Goal: Task Accomplishment & Management: Manage account settings

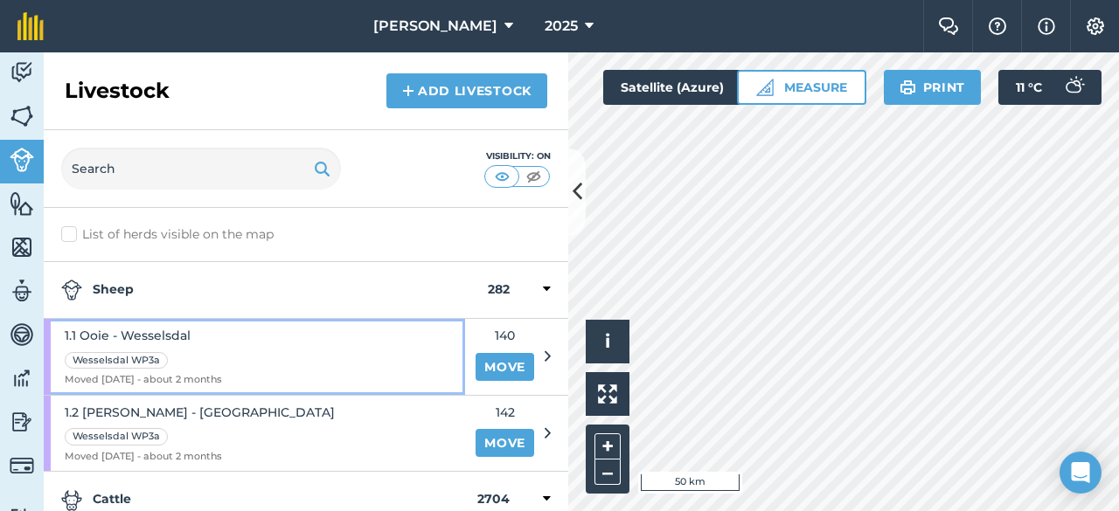
click at [180, 330] on span "1.1 Ooie - Wesselsdal" at bounding box center [143, 335] width 157 height 19
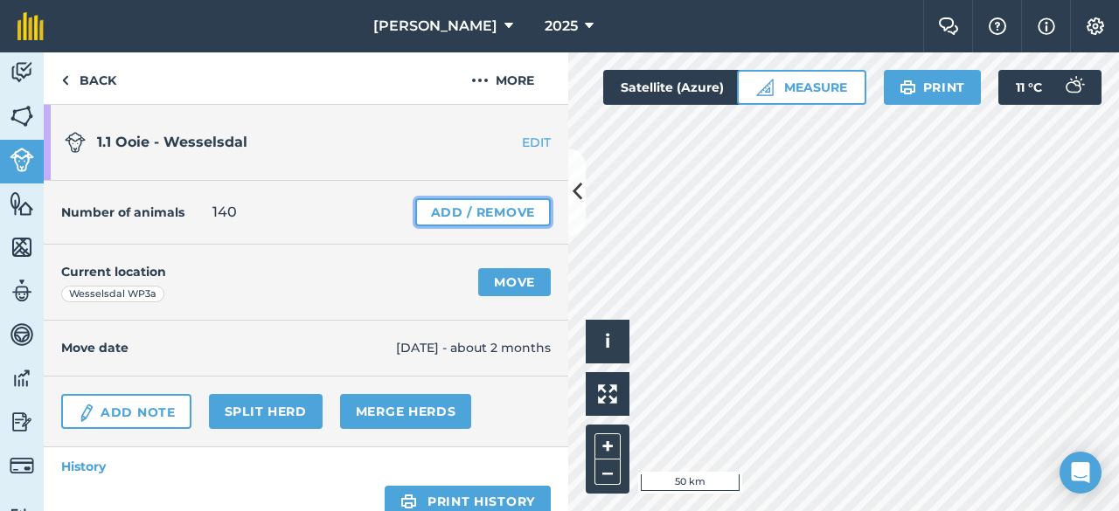
click at [430, 207] on link "Add / Remove" at bounding box center [482, 212] width 135 height 28
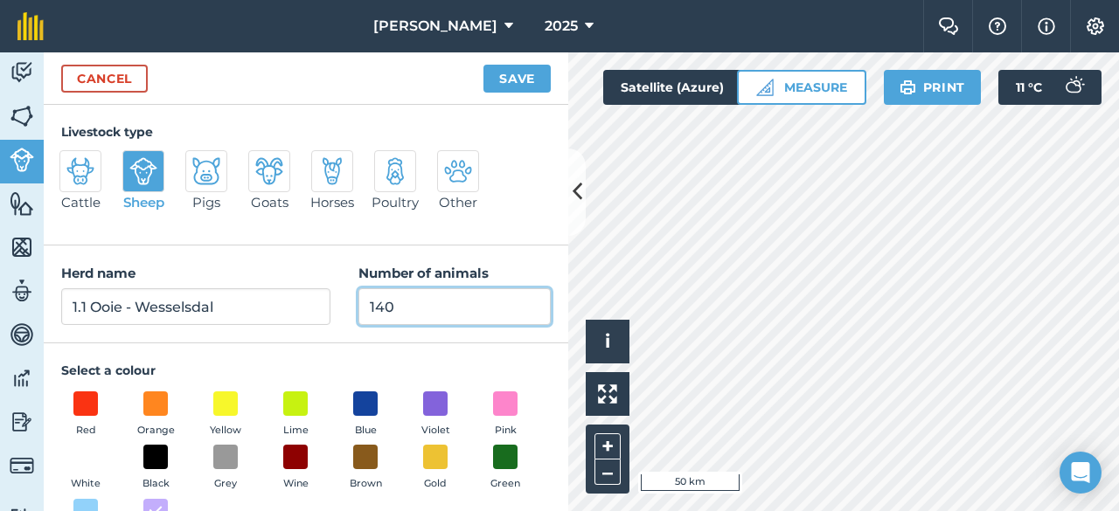
click at [429, 314] on input "140" at bounding box center [454, 306] width 192 height 37
type input "1"
type input "0"
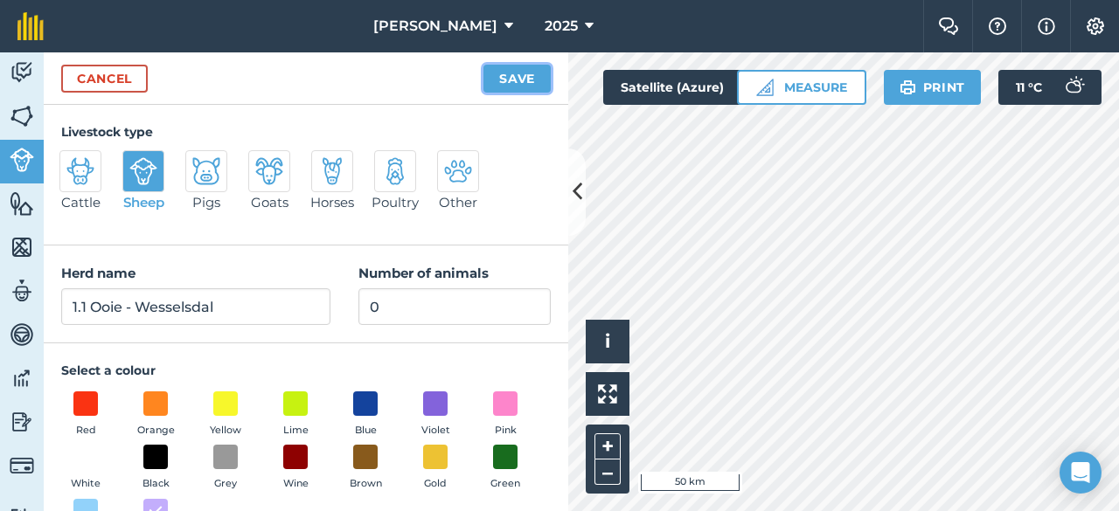
click at [524, 79] on button "Save" at bounding box center [516, 79] width 67 height 28
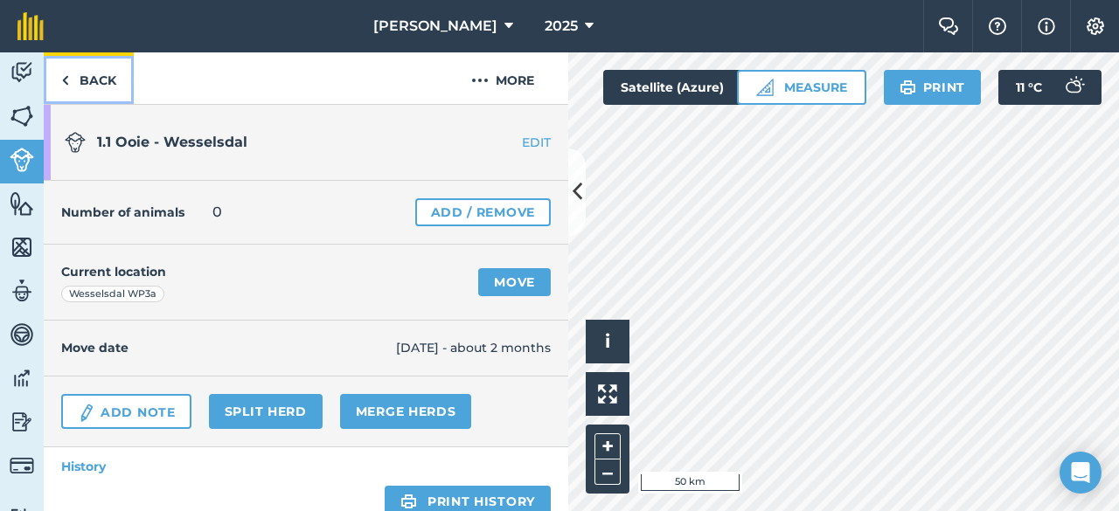
click at [60, 75] on link "Back" at bounding box center [89, 78] width 90 height 52
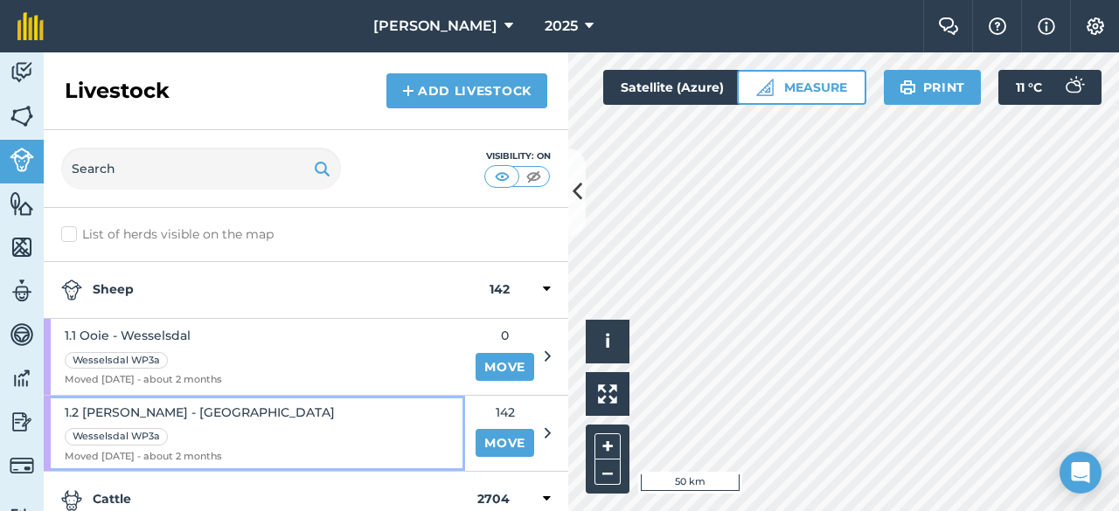
click at [209, 403] on span "1.2 [PERSON_NAME] - [GEOGRAPHIC_DATA]" at bounding box center [200, 412] width 270 height 19
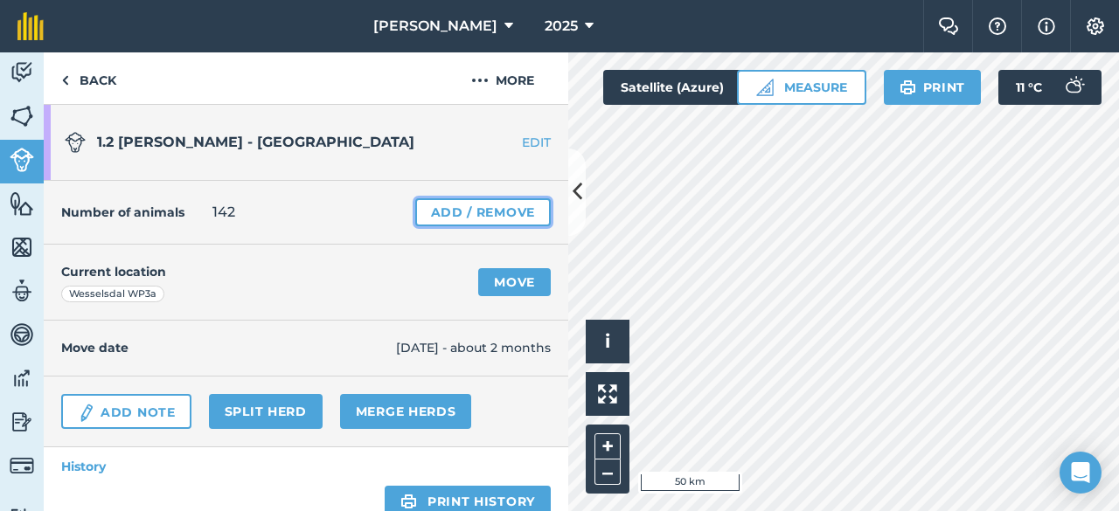
click at [430, 214] on link "Add / Remove" at bounding box center [482, 212] width 135 height 28
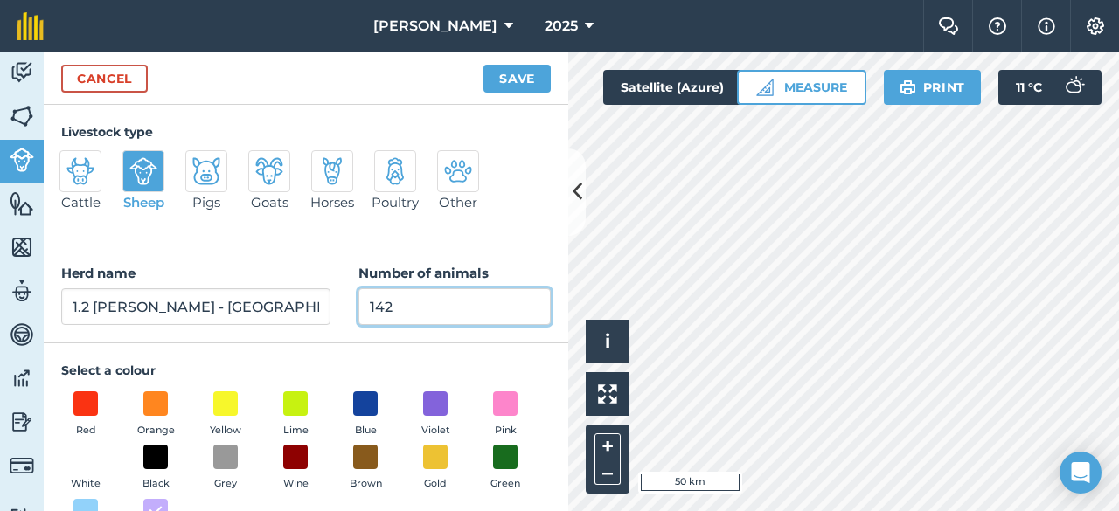
click at [411, 300] on input "142" at bounding box center [454, 306] width 192 height 37
type input "1"
type input "0"
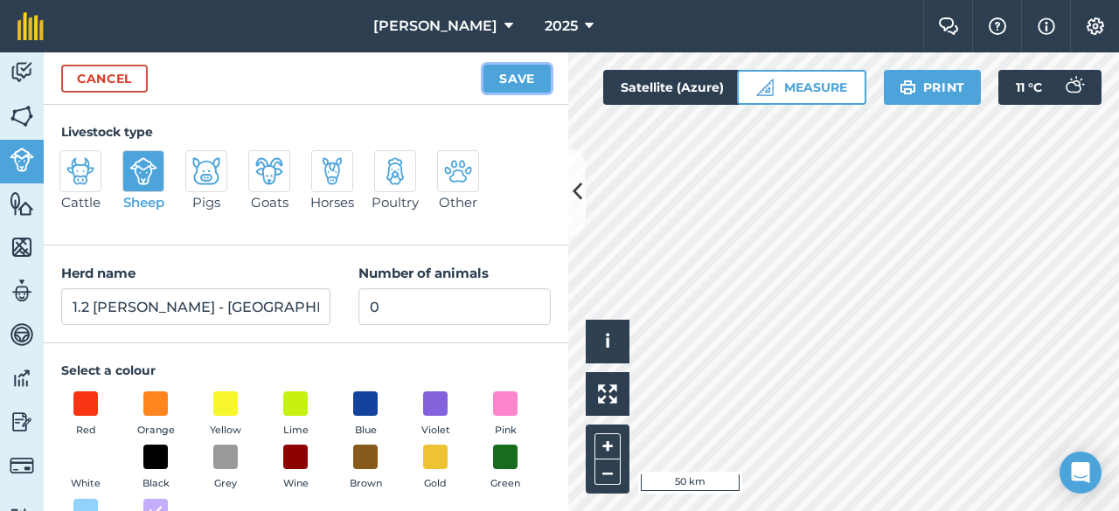
click at [522, 73] on button "Save" at bounding box center [516, 79] width 67 height 28
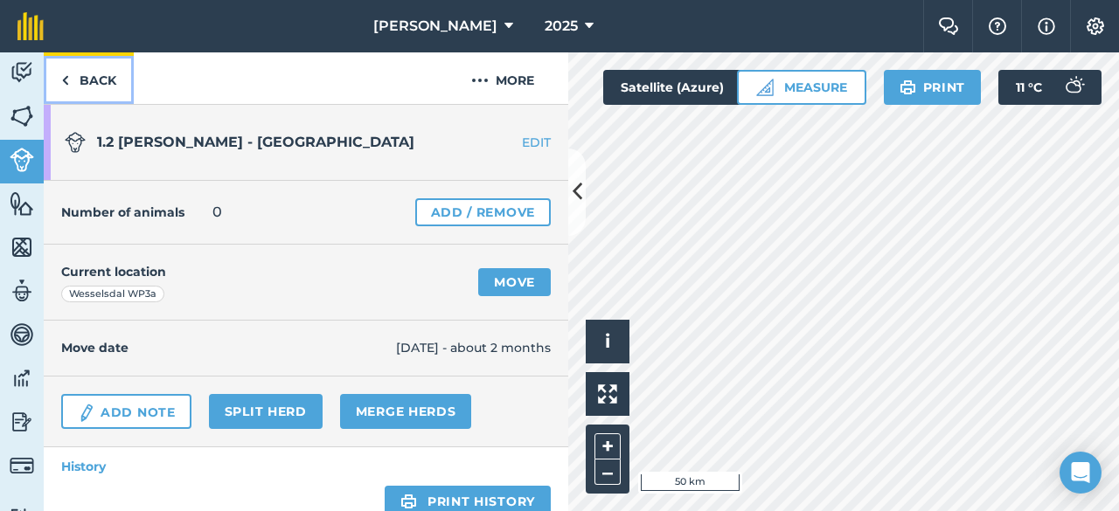
click at [73, 74] on link "Back" at bounding box center [89, 78] width 90 height 52
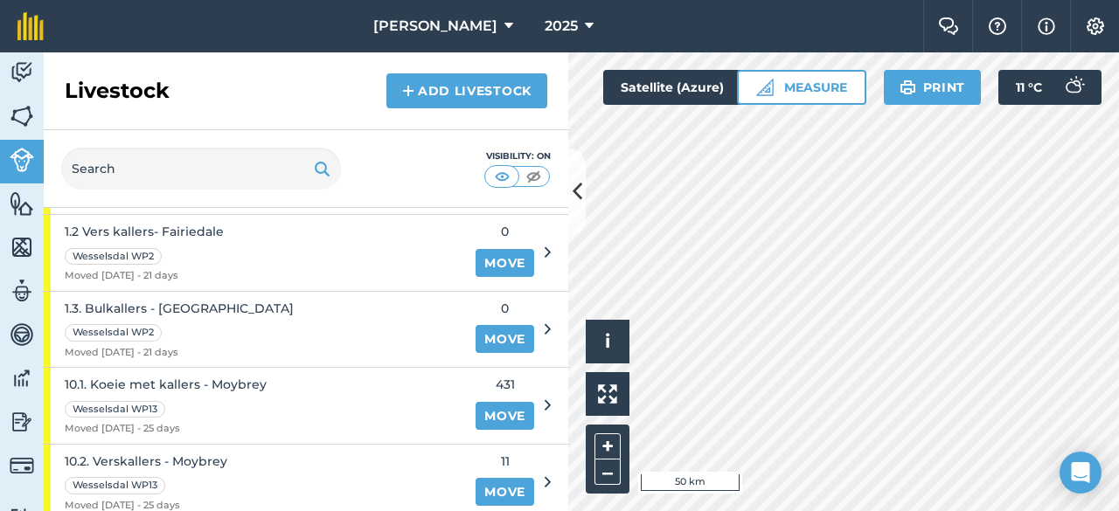
scroll to position [309, 0]
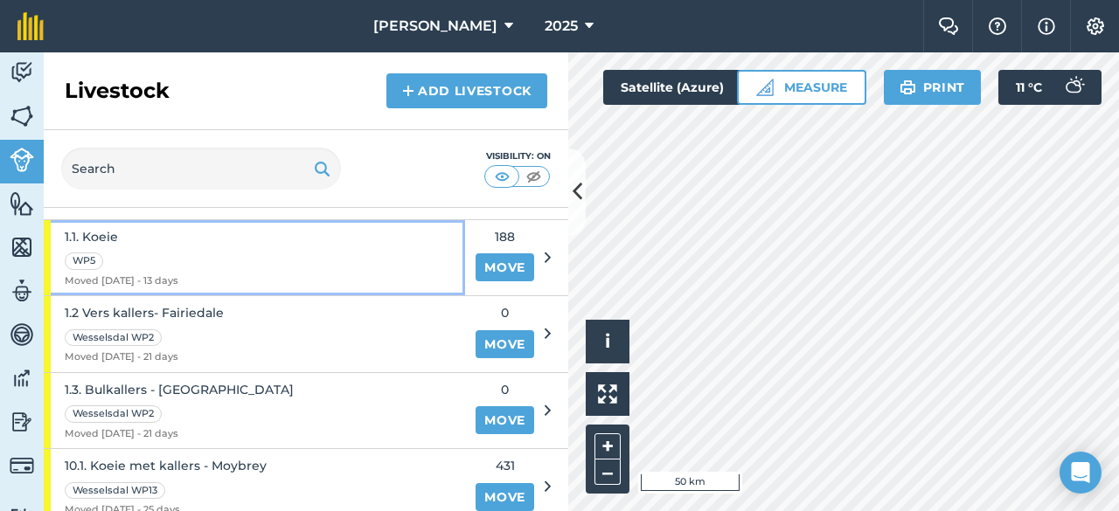
click at [104, 228] on span "1.1. Koeie" at bounding box center [122, 236] width 114 height 19
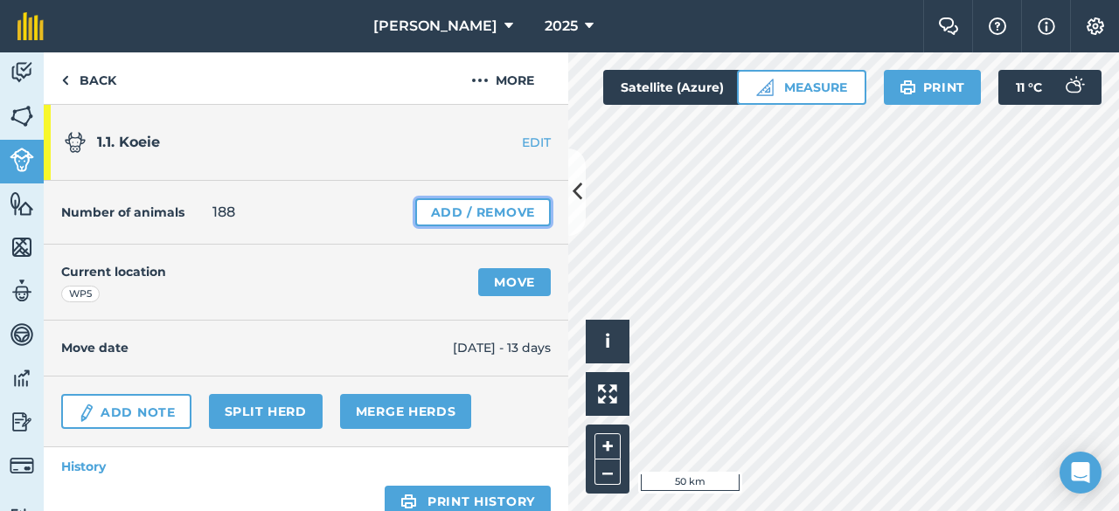
click at [432, 212] on link "Add / Remove" at bounding box center [482, 212] width 135 height 28
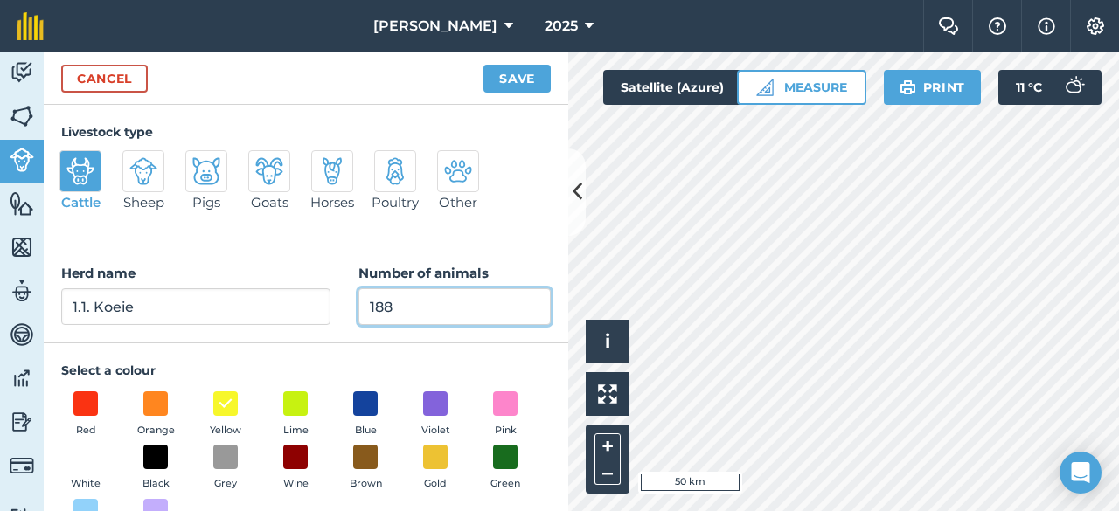
click at [397, 300] on input "188" at bounding box center [454, 306] width 192 height 37
type input "184"
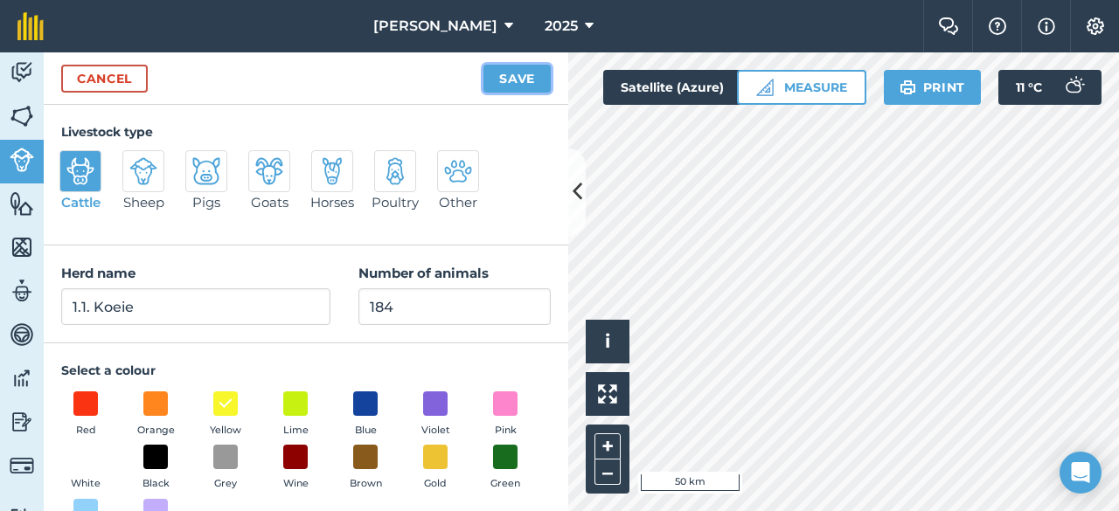
click at [510, 79] on button "Save" at bounding box center [516, 79] width 67 height 28
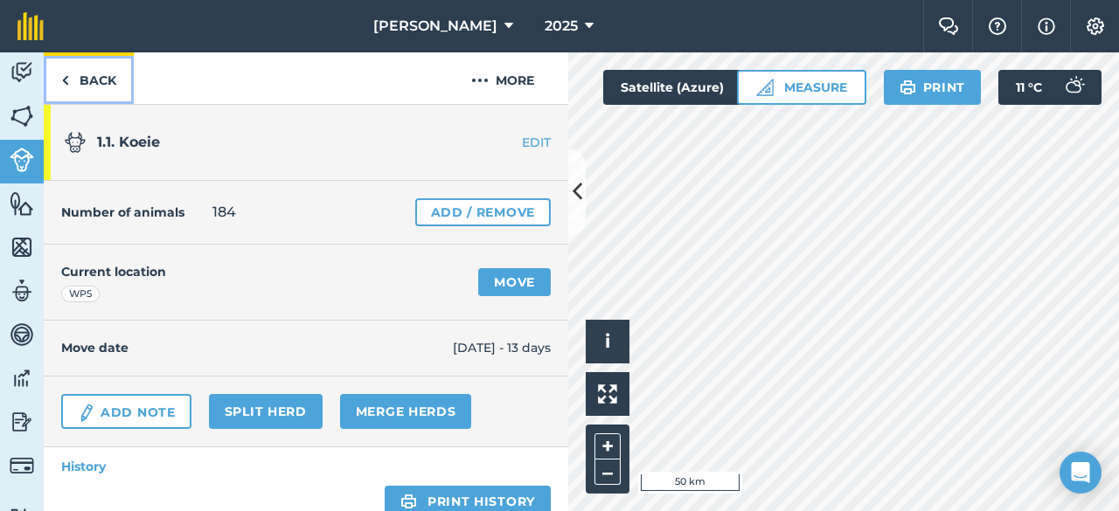
click at [70, 80] on link "Back" at bounding box center [89, 78] width 90 height 52
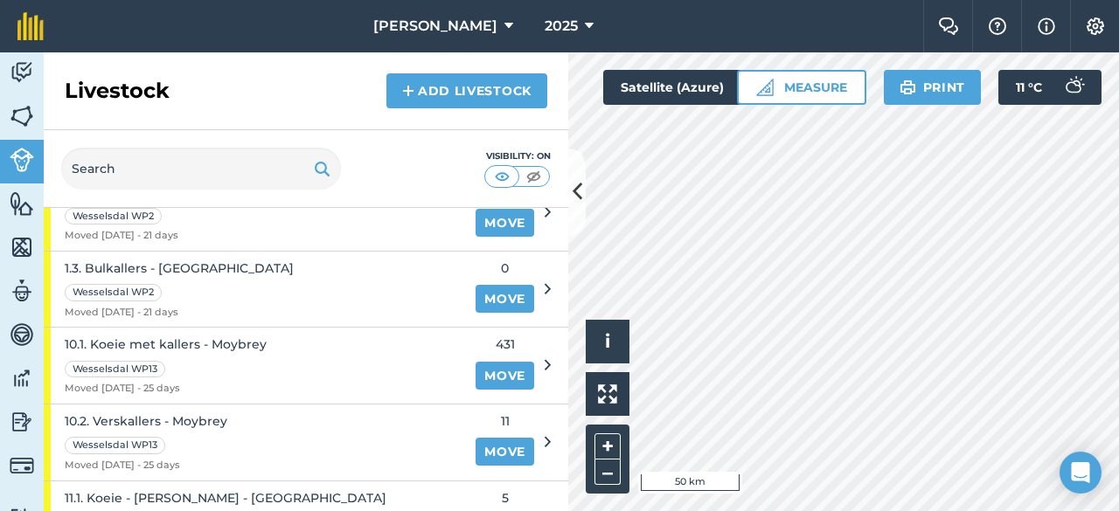
scroll to position [458, 0]
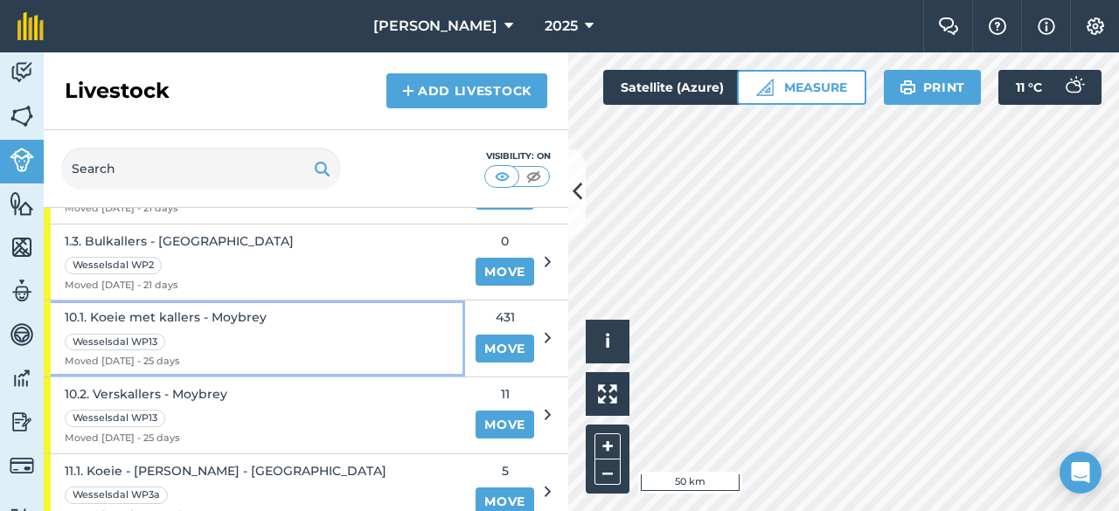
click at [217, 308] on span "10.1. Koeie met kallers - Moybrey" at bounding box center [166, 317] width 202 height 19
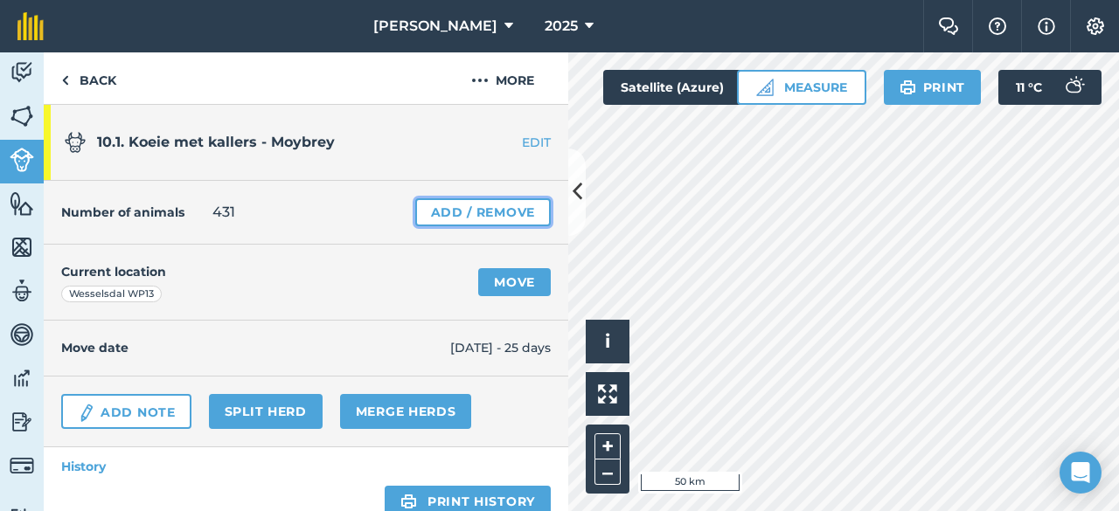
click at [426, 200] on link "Add / Remove" at bounding box center [482, 212] width 135 height 28
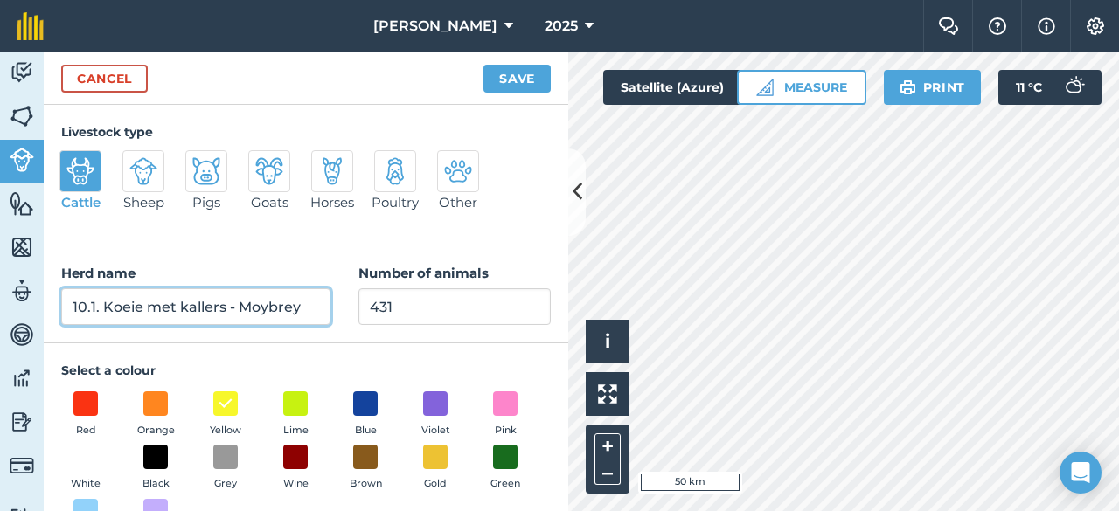
click at [302, 308] on input "10.1. Koeie met kallers - Moybrey" at bounding box center [195, 306] width 269 height 37
type input "10.1. Koeie met kallers"
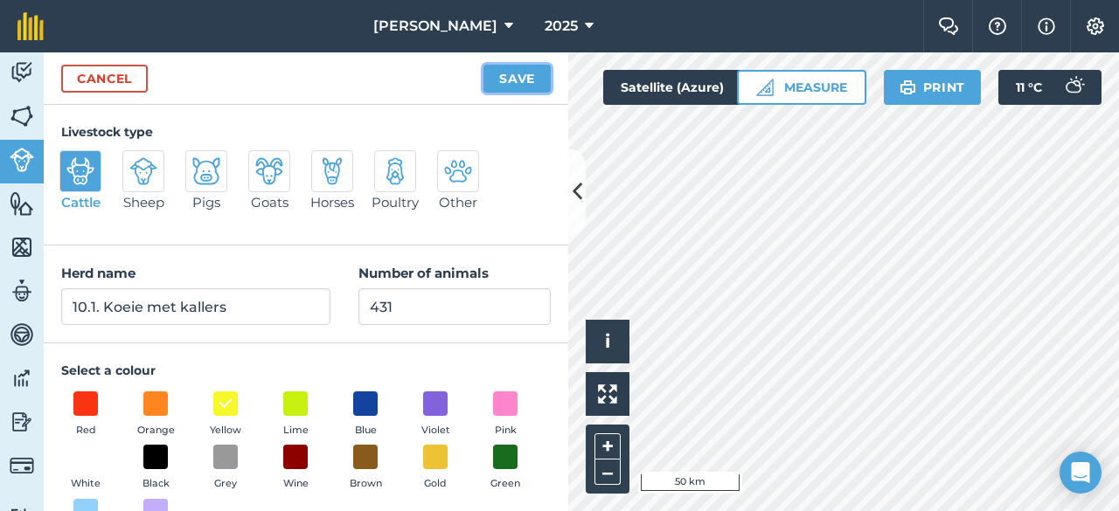
click at [514, 69] on button "Save" at bounding box center [516, 79] width 67 height 28
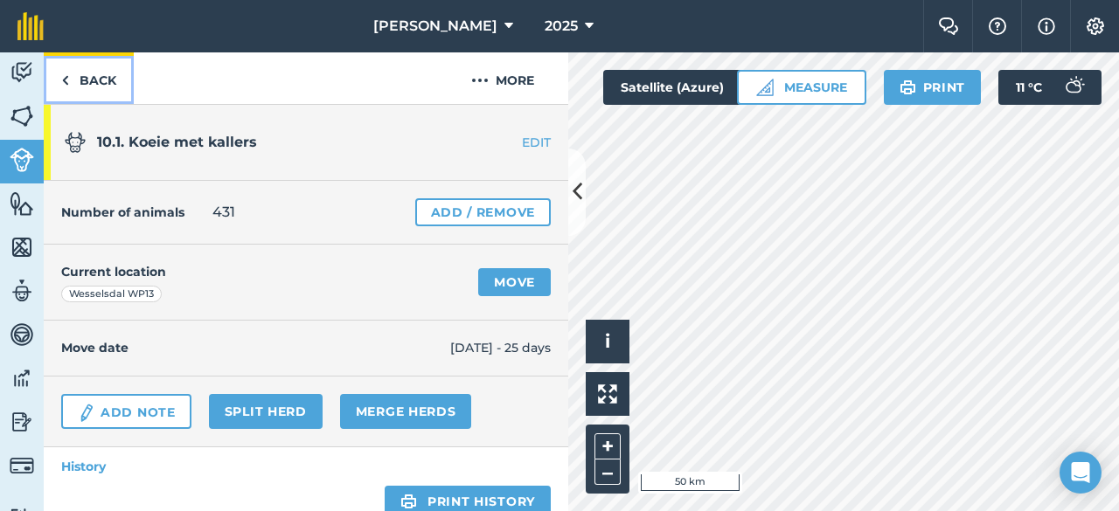
click at [80, 69] on link "Back" at bounding box center [89, 78] width 90 height 52
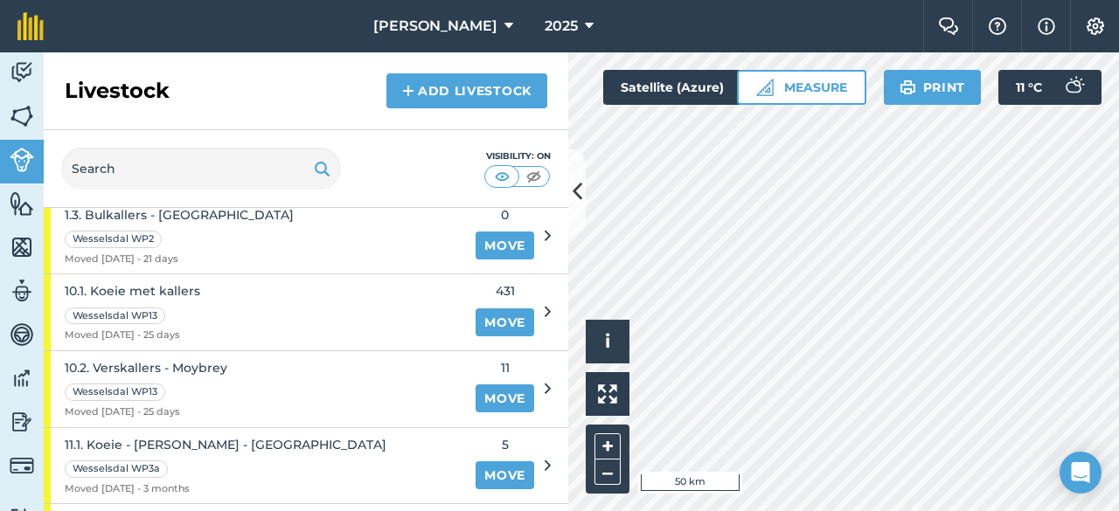
scroll to position [538, 0]
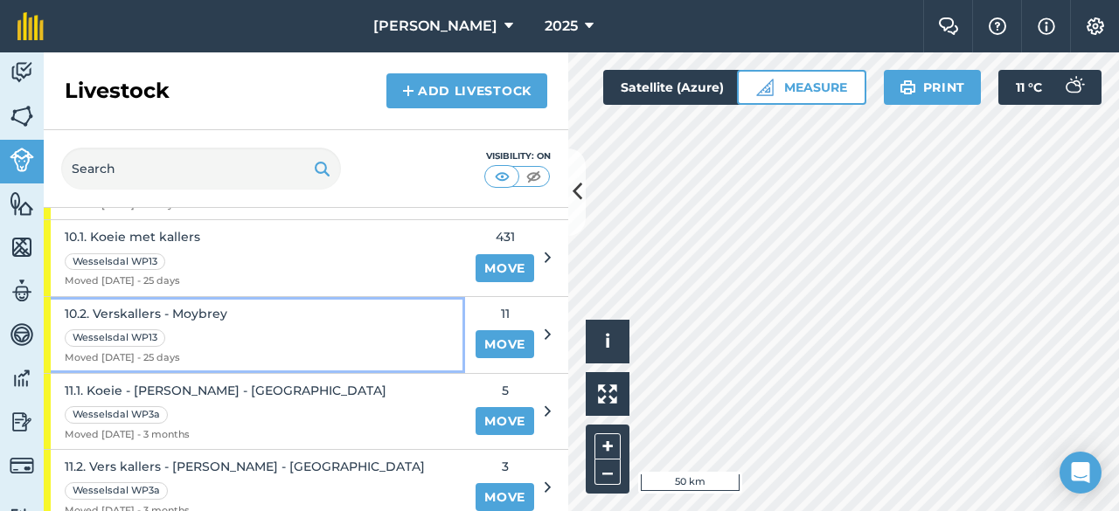
click at [169, 306] on span "10.2. Verskallers - Moybrey" at bounding box center [146, 313] width 163 height 19
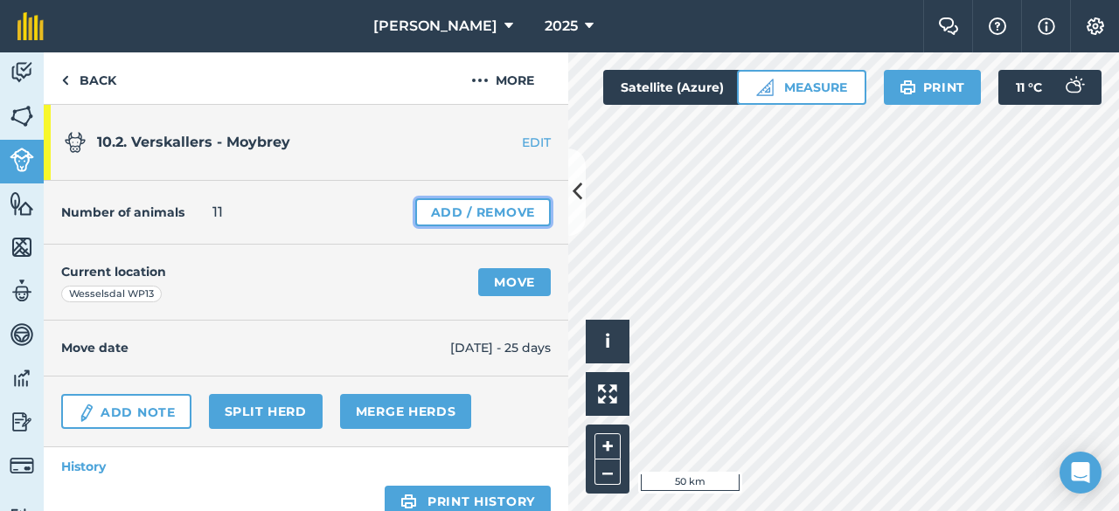
click at [424, 200] on link "Add / Remove" at bounding box center [482, 212] width 135 height 28
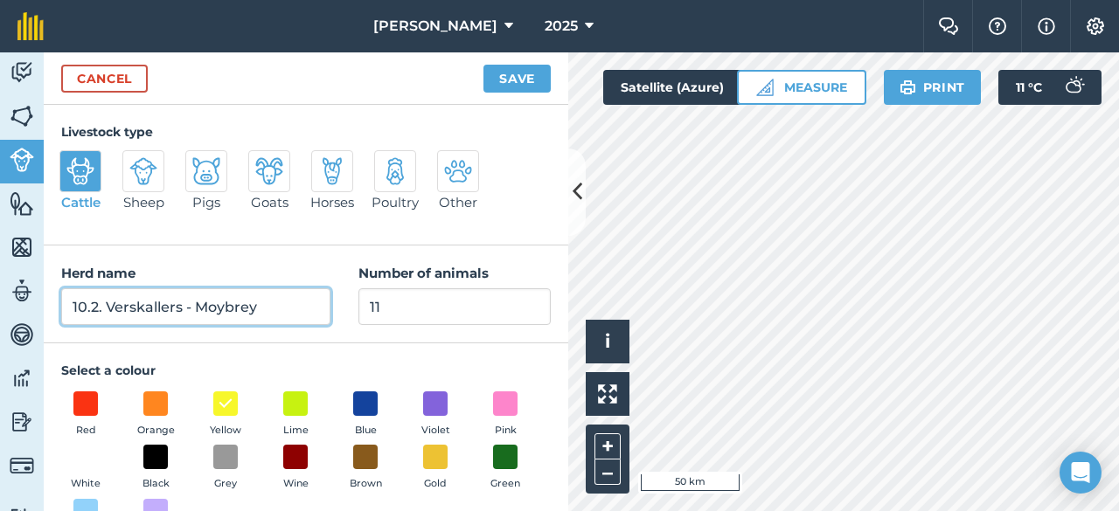
click at [273, 295] on input "10.2. Verskallers - Moybrey" at bounding box center [195, 306] width 269 height 37
type input "10.2. Verskallers"
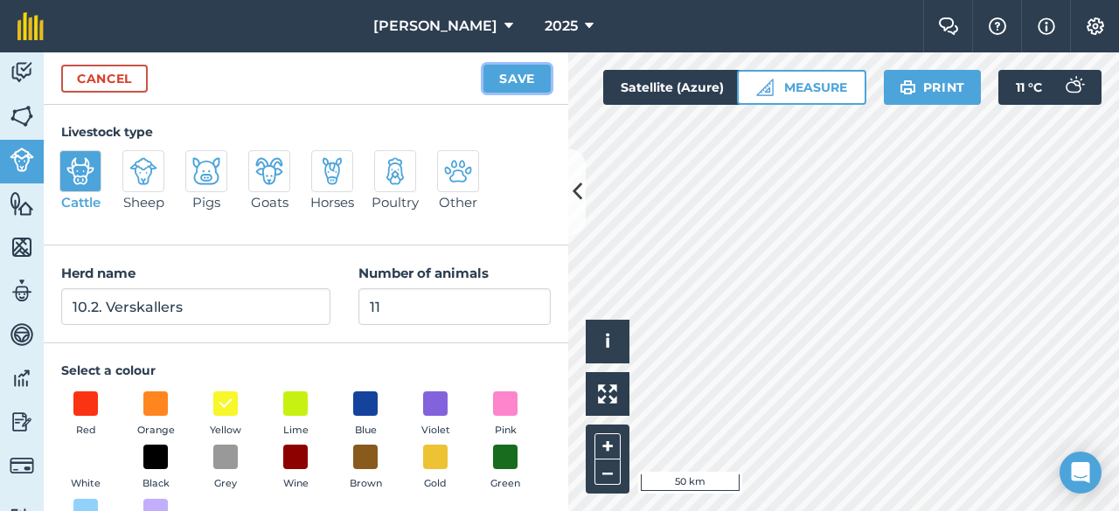
click at [517, 73] on button "Save" at bounding box center [516, 79] width 67 height 28
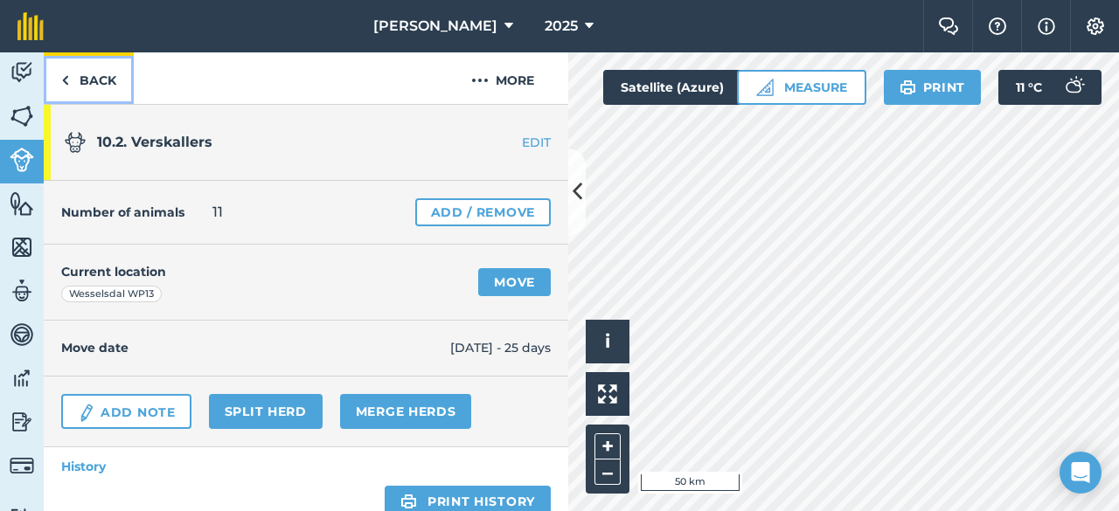
click at [81, 73] on link "Back" at bounding box center [89, 78] width 90 height 52
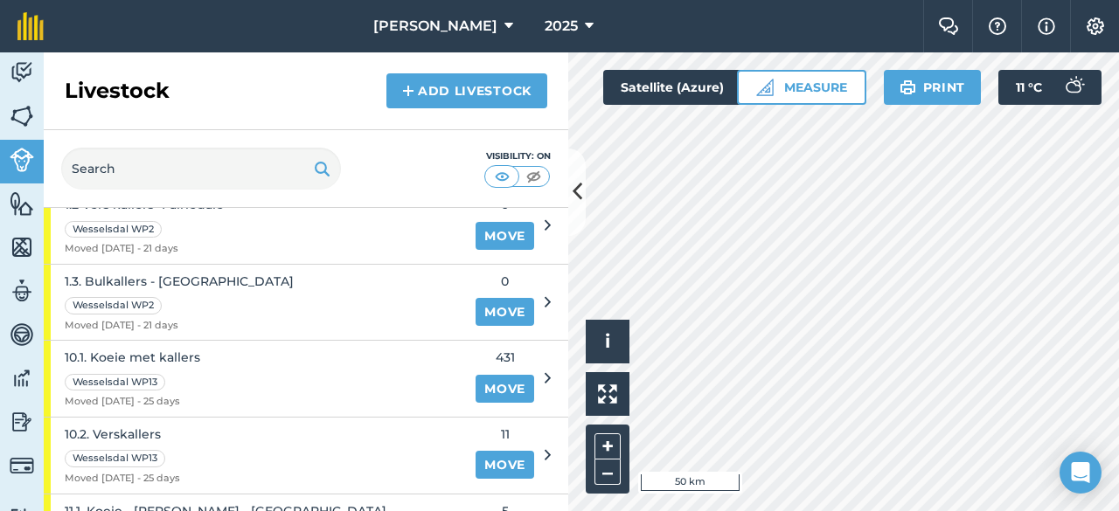
scroll to position [472, 0]
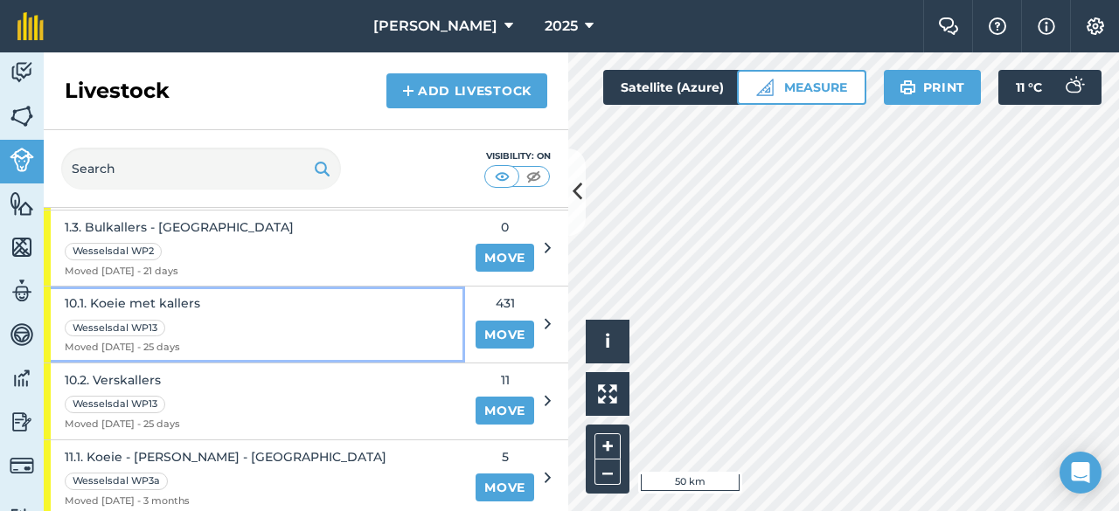
click at [157, 298] on span "10.1. Koeie met kallers" at bounding box center [132, 303] width 135 height 19
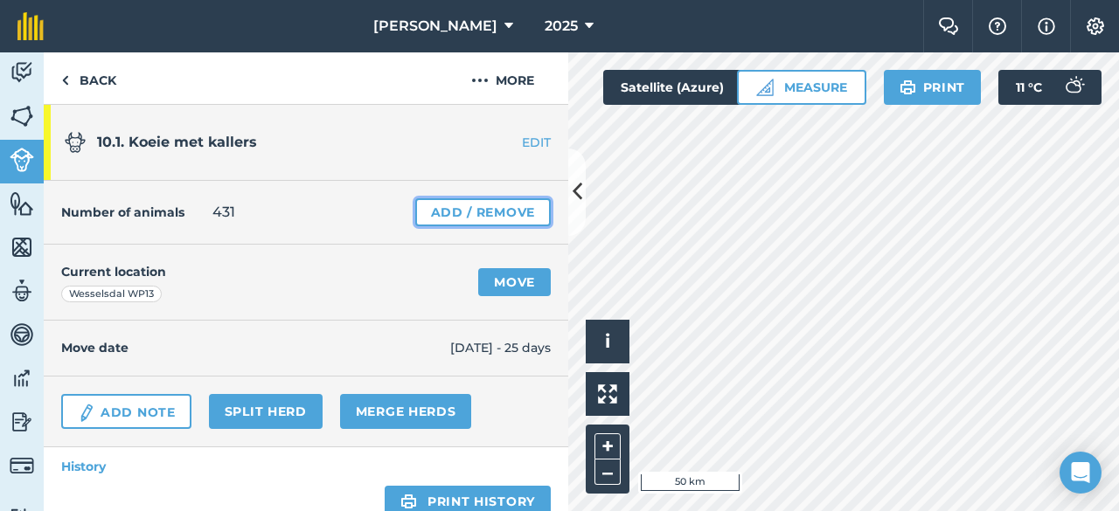
click at [421, 208] on link "Add / Remove" at bounding box center [482, 212] width 135 height 28
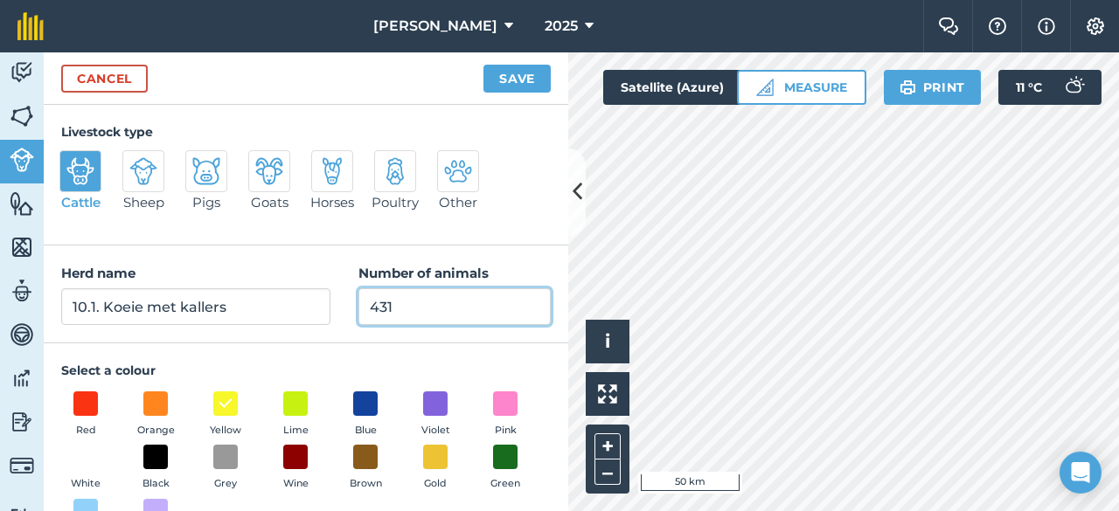
click at [399, 304] on input "431" at bounding box center [454, 306] width 192 height 37
type input "435"
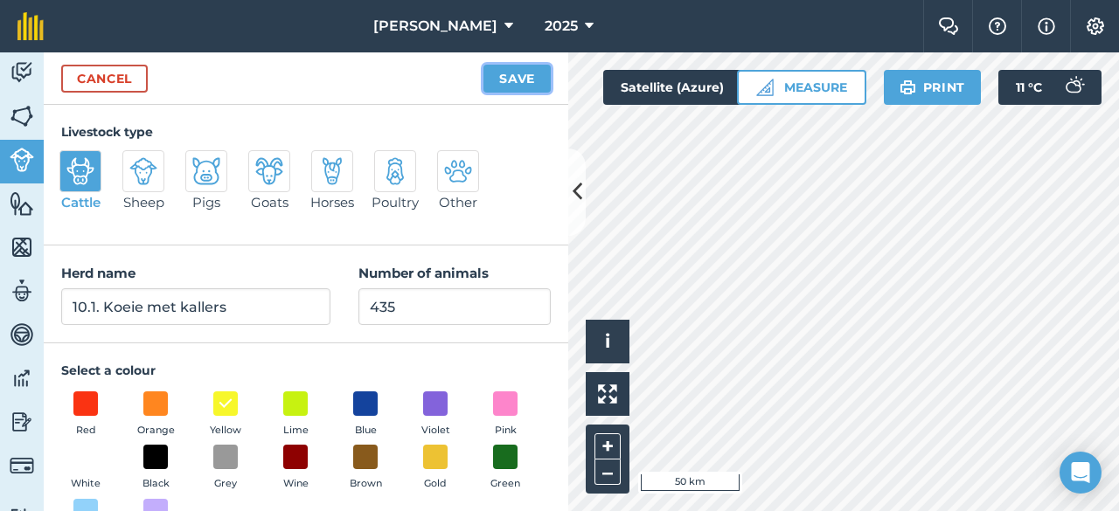
click at [521, 67] on button "Save" at bounding box center [516, 79] width 67 height 28
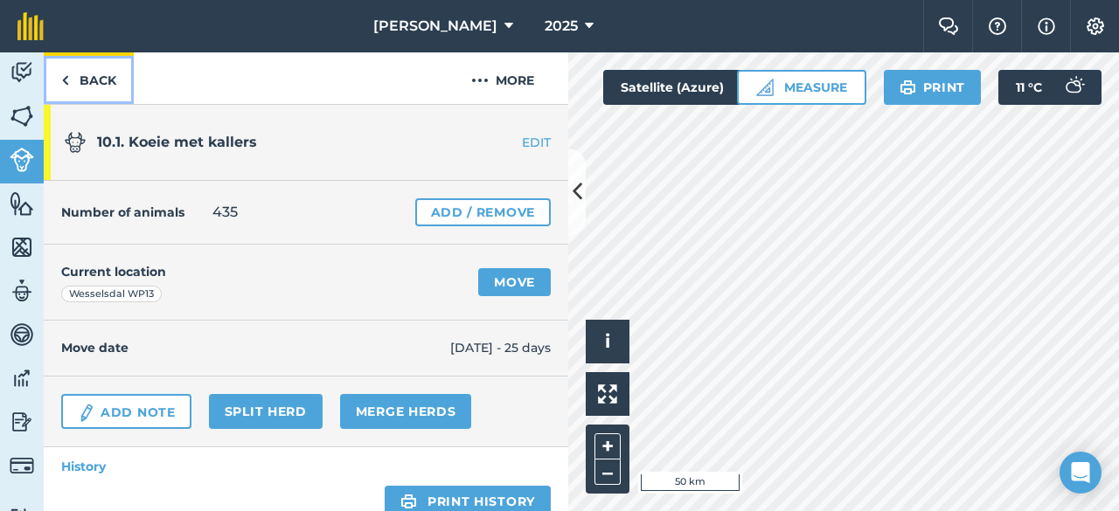
click at [68, 76] on img at bounding box center [65, 80] width 8 height 21
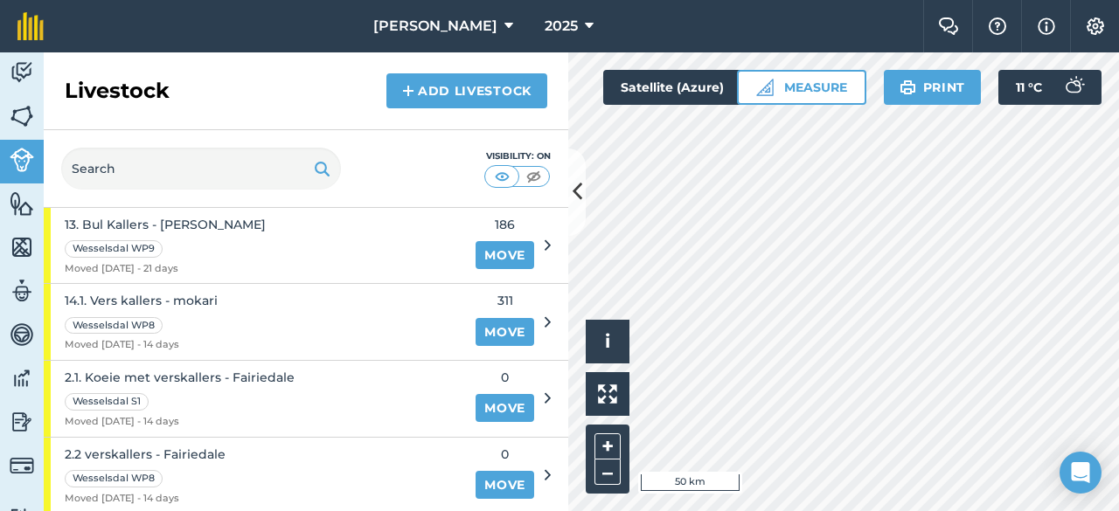
scroll to position [1037, 0]
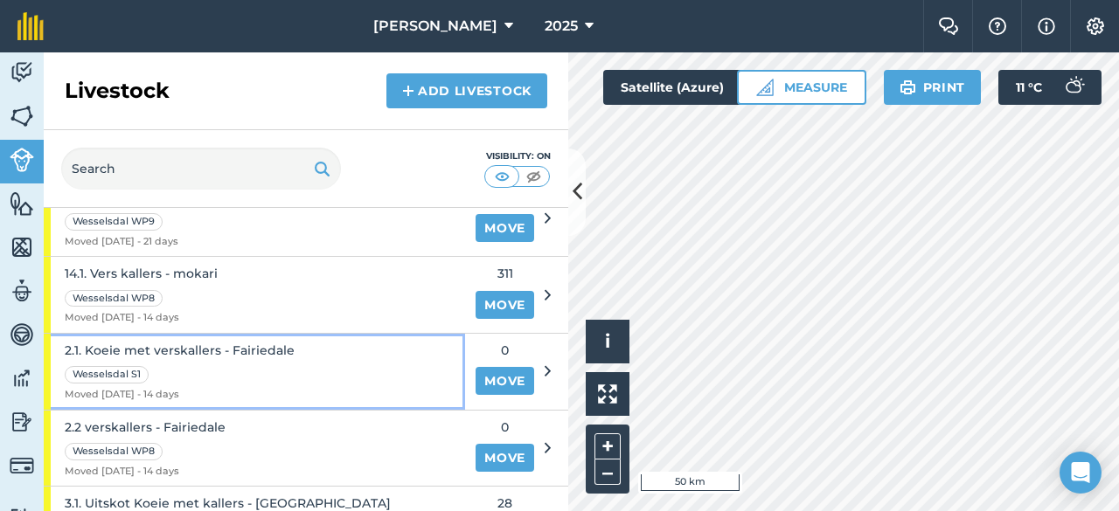
click at [135, 342] on span "2.1. Koeie met verskallers - Fairiedale" at bounding box center [180, 350] width 230 height 19
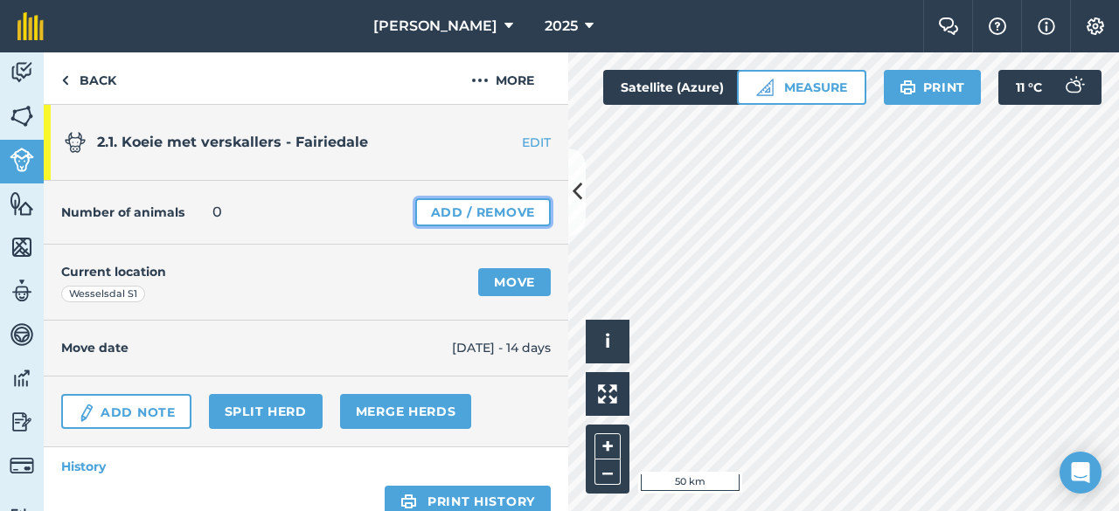
click at [433, 213] on link "Add / Remove" at bounding box center [482, 212] width 135 height 28
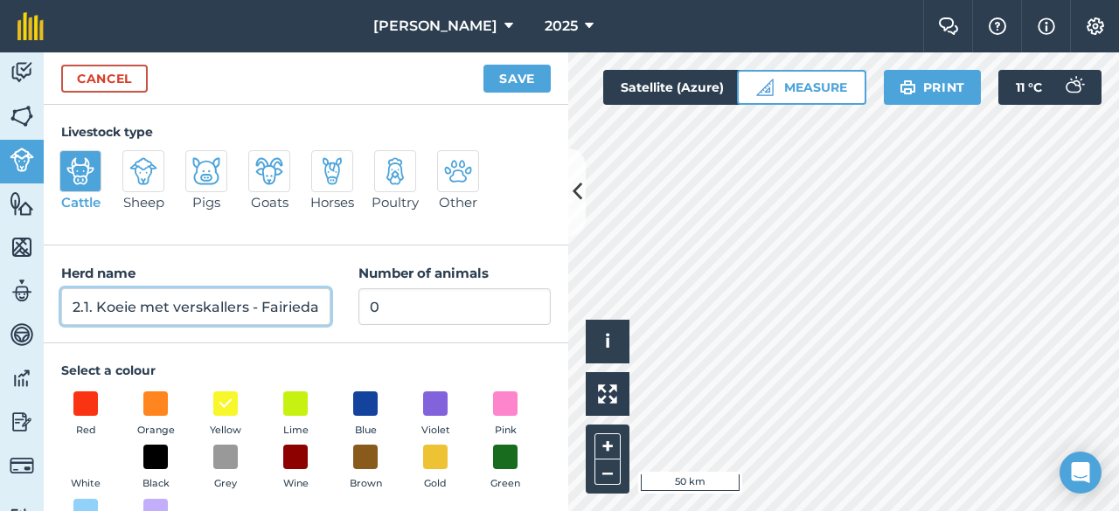
click at [311, 306] on input "2.1. Koeie met verskallers - Fairiedale" at bounding box center [195, 306] width 269 height 37
type input "2.1. Koeie met verskallers"
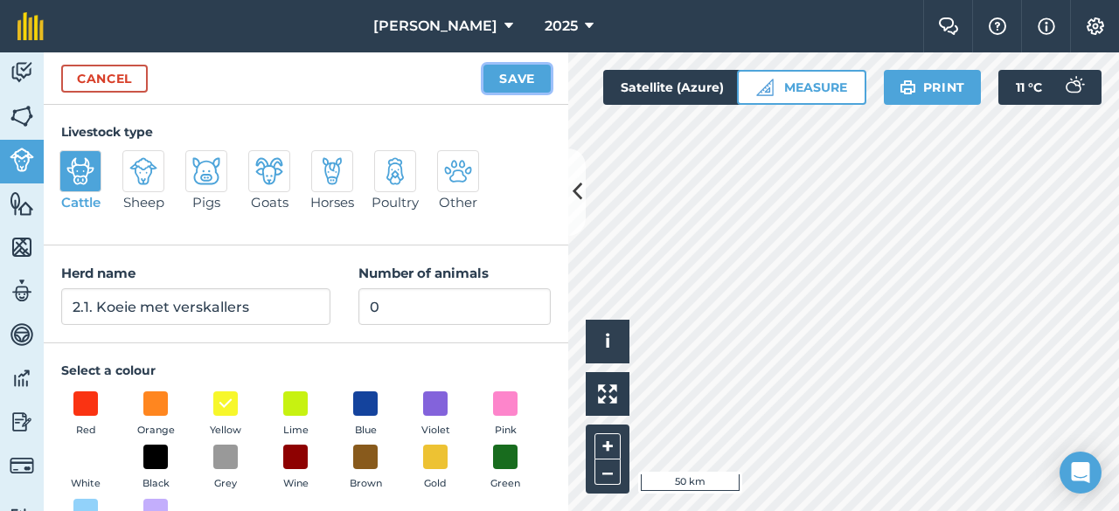
click at [499, 85] on button "Save" at bounding box center [516, 79] width 67 height 28
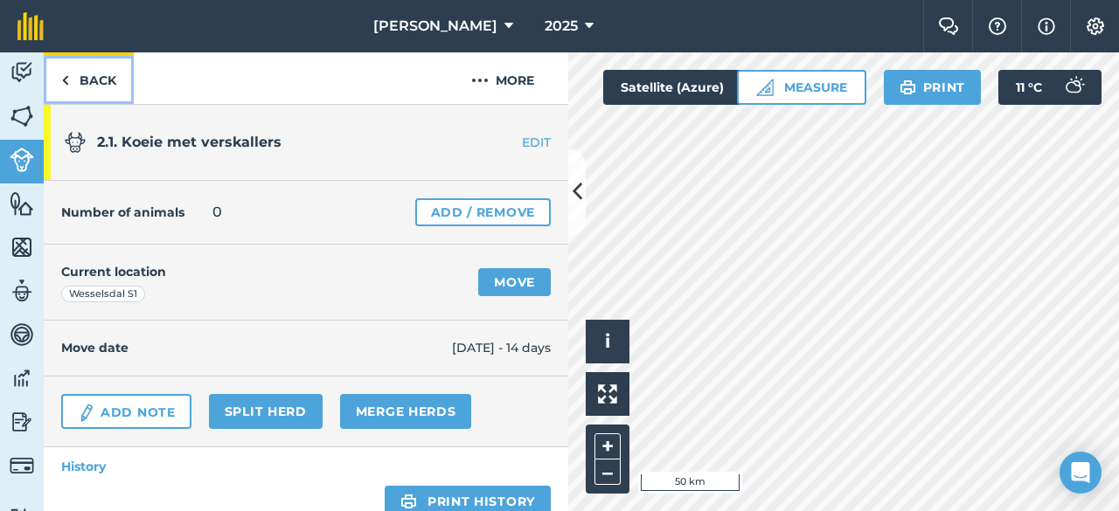
click at [67, 76] on img at bounding box center [65, 80] width 8 height 21
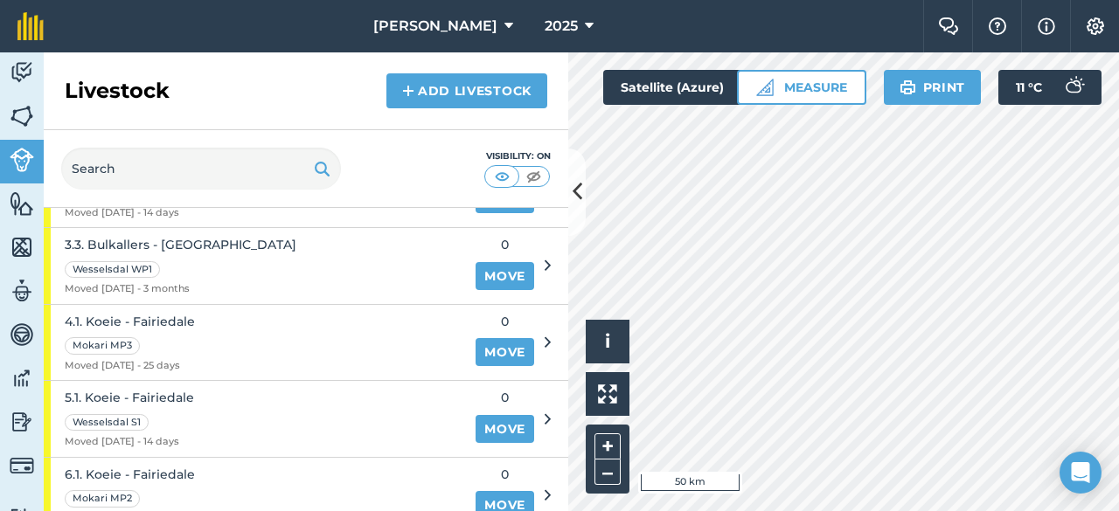
scroll to position [1433, 0]
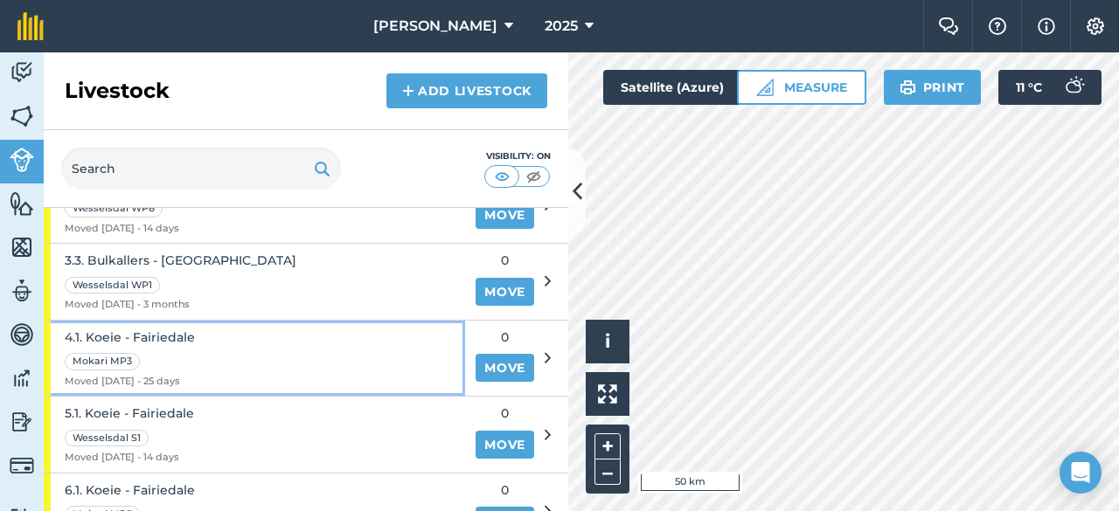
click at [166, 328] on span "4.1. Koeie - Fairiedale" at bounding box center [130, 337] width 130 height 19
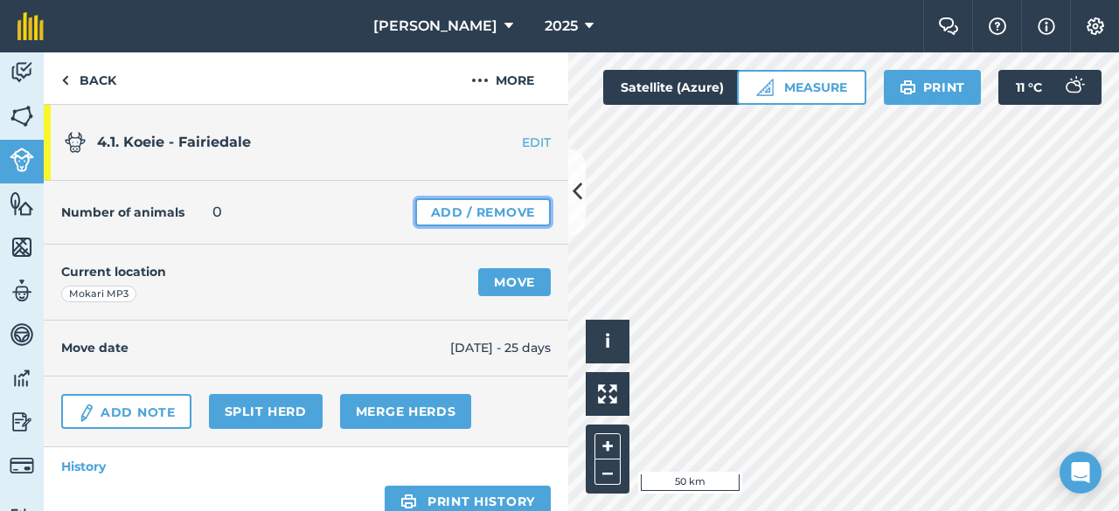
click at [426, 208] on link "Add / Remove" at bounding box center [482, 212] width 135 height 28
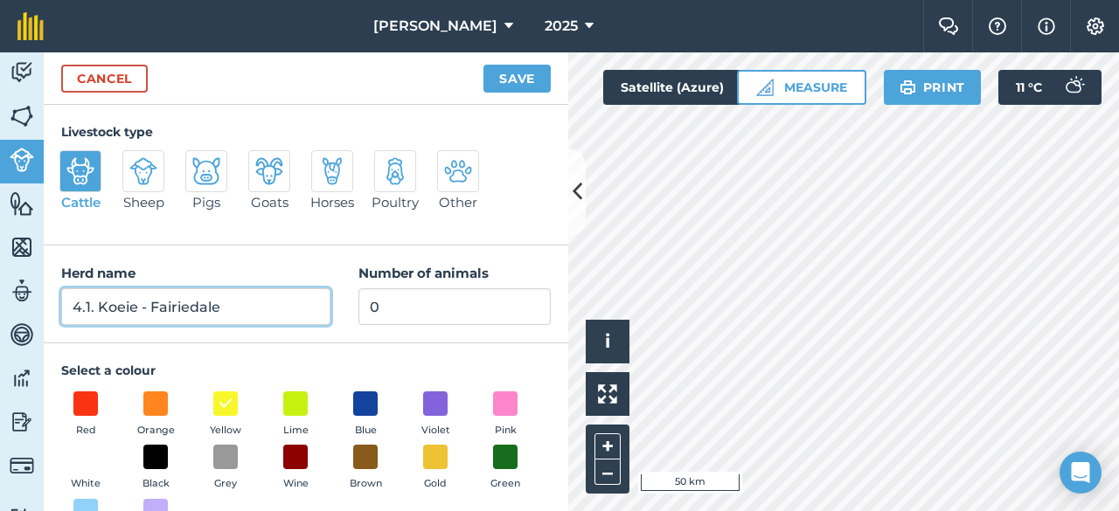
click at [225, 303] on input "4.1. Koeie - Fairiedale" at bounding box center [195, 306] width 269 height 37
type input "4.1. Koeie"
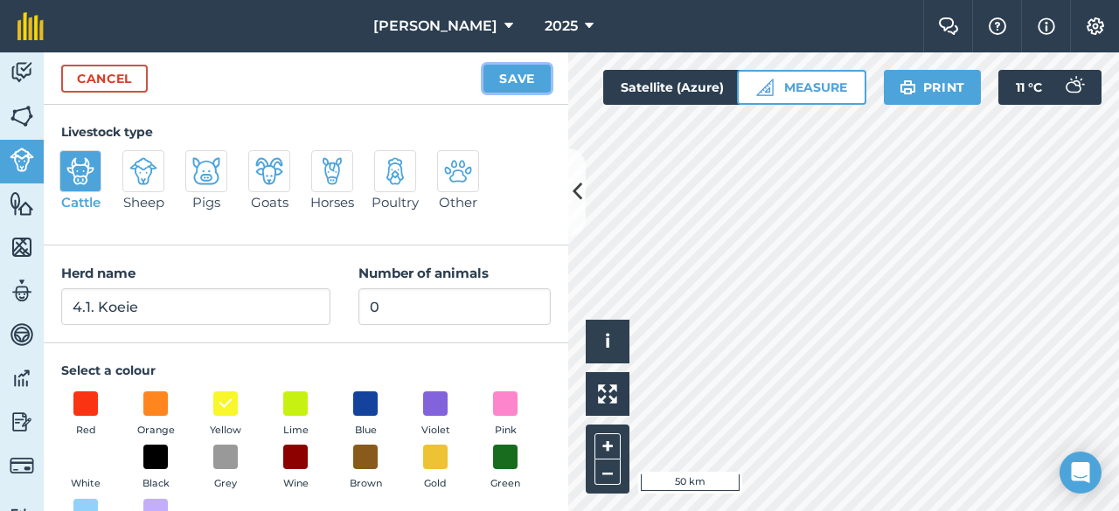
click at [505, 79] on button "Save" at bounding box center [516, 79] width 67 height 28
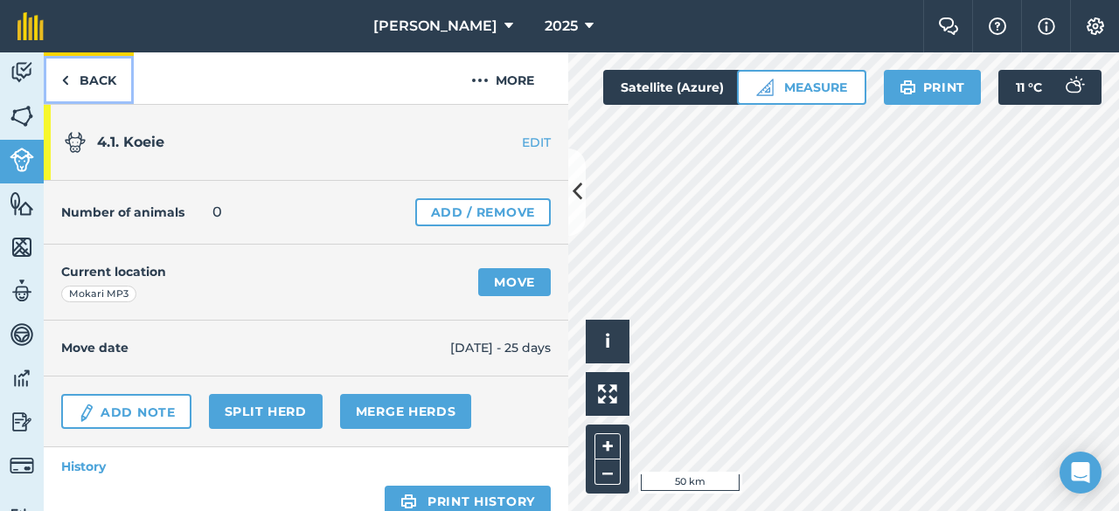
click at [87, 80] on link "Back" at bounding box center [89, 78] width 90 height 52
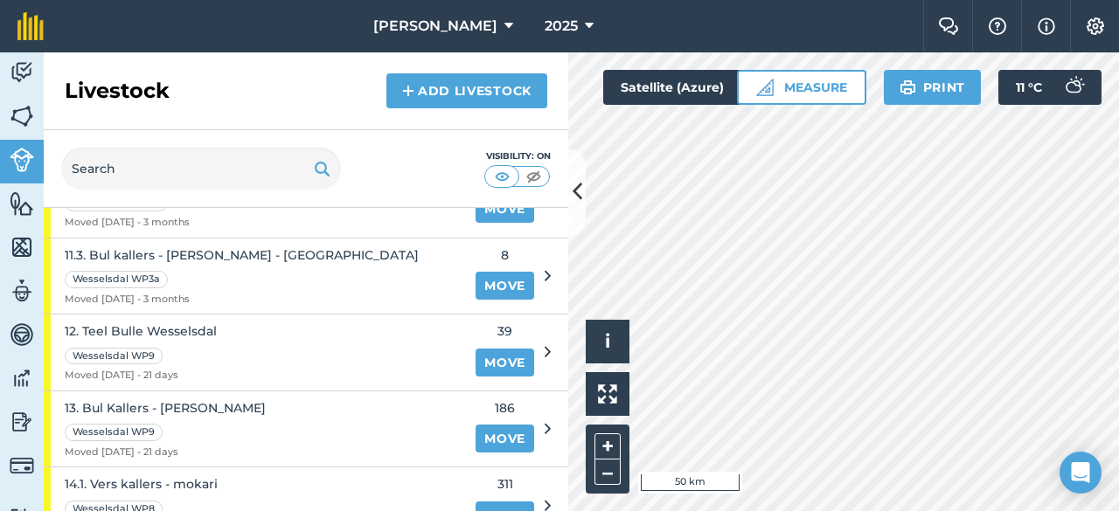
scroll to position [838, 0]
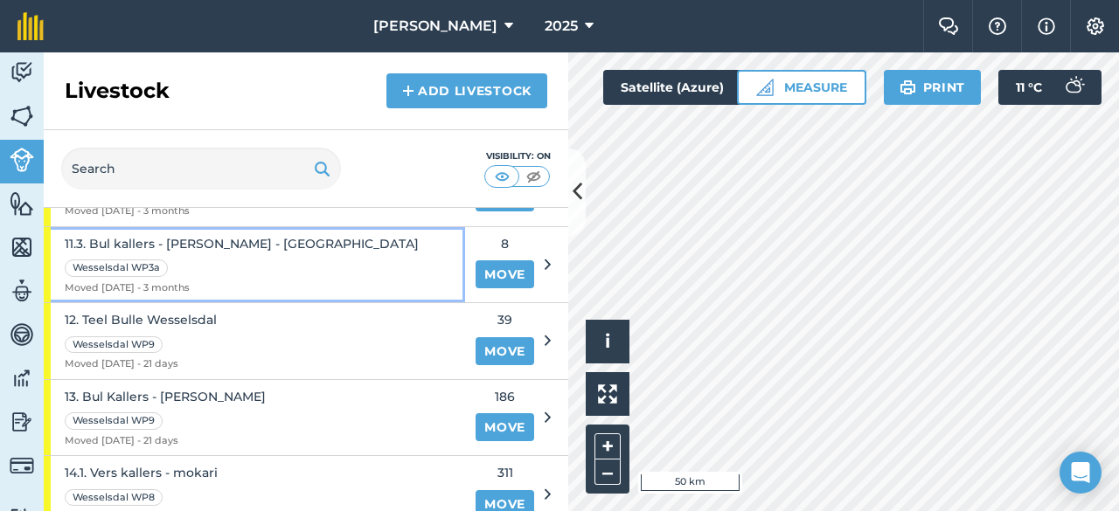
click at [263, 234] on span "11.3. Bul kallers - [PERSON_NAME] - [GEOGRAPHIC_DATA]" at bounding box center [242, 243] width 354 height 19
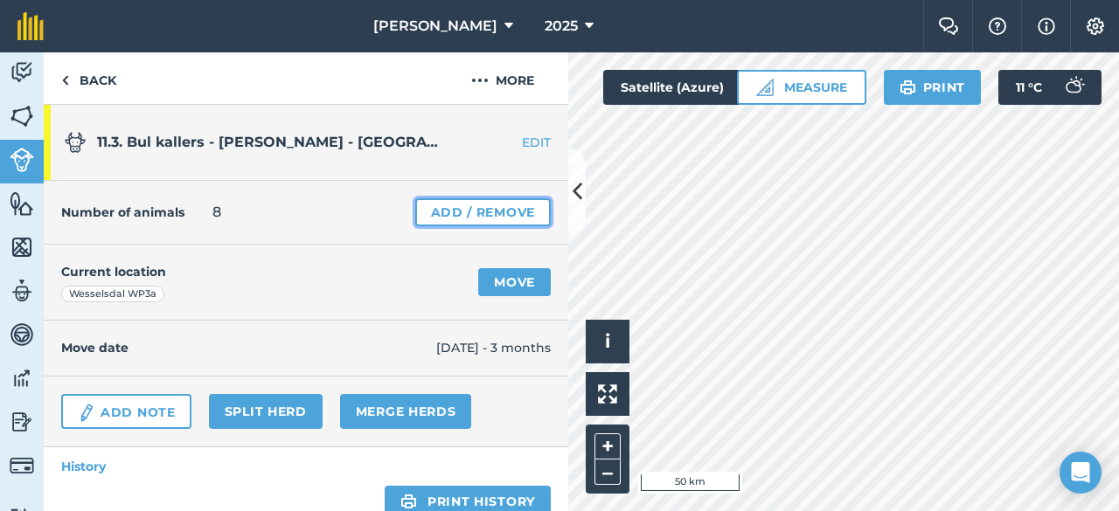
click at [432, 213] on link "Add / Remove" at bounding box center [482, 212] width 135 height 28
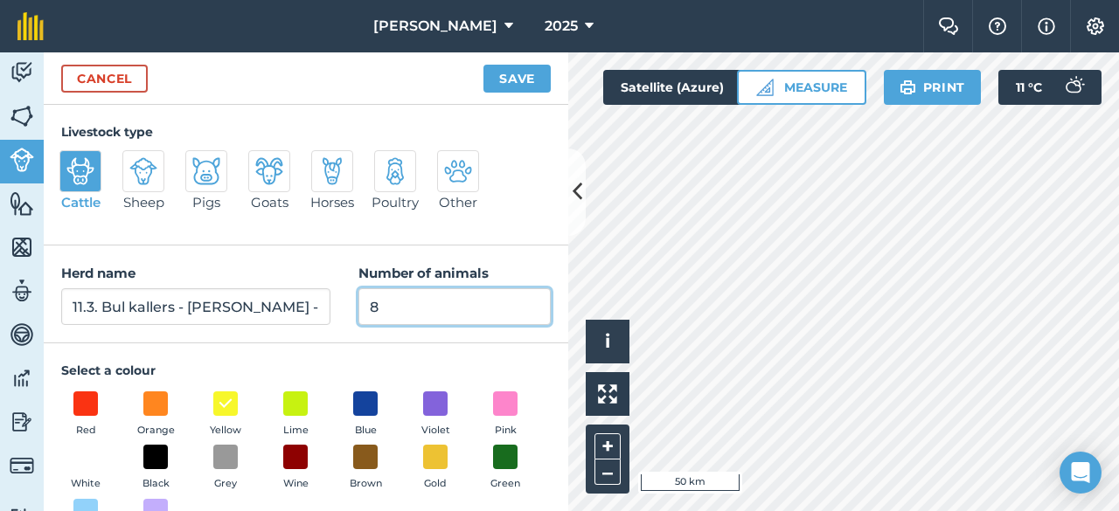
click at [375, 315] on input "8" at bounding box center [454, 306] width 192 height 37
type input "7"
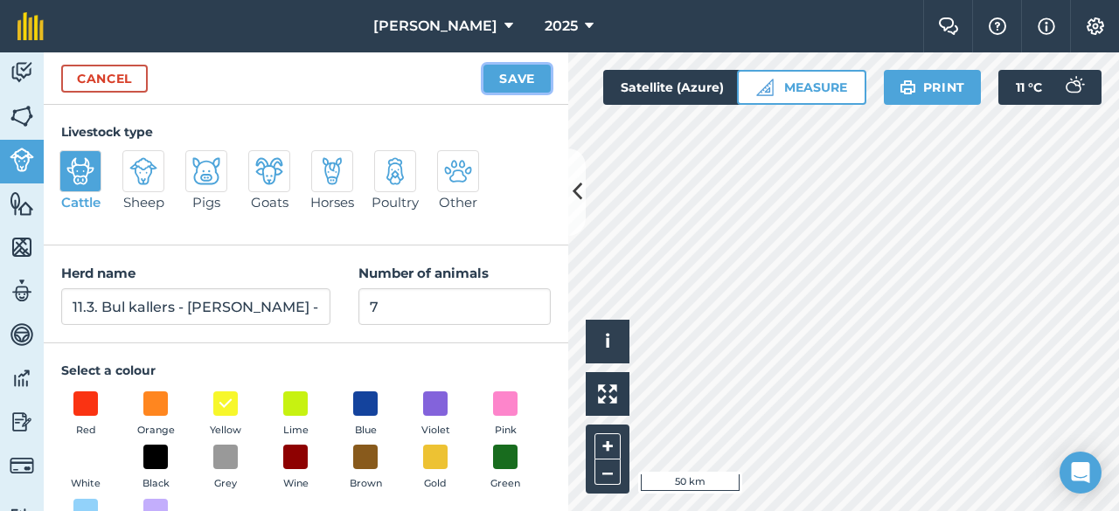
click at [512, 75] on button "Save" at bounding box center [516, 79] width 67 height 28
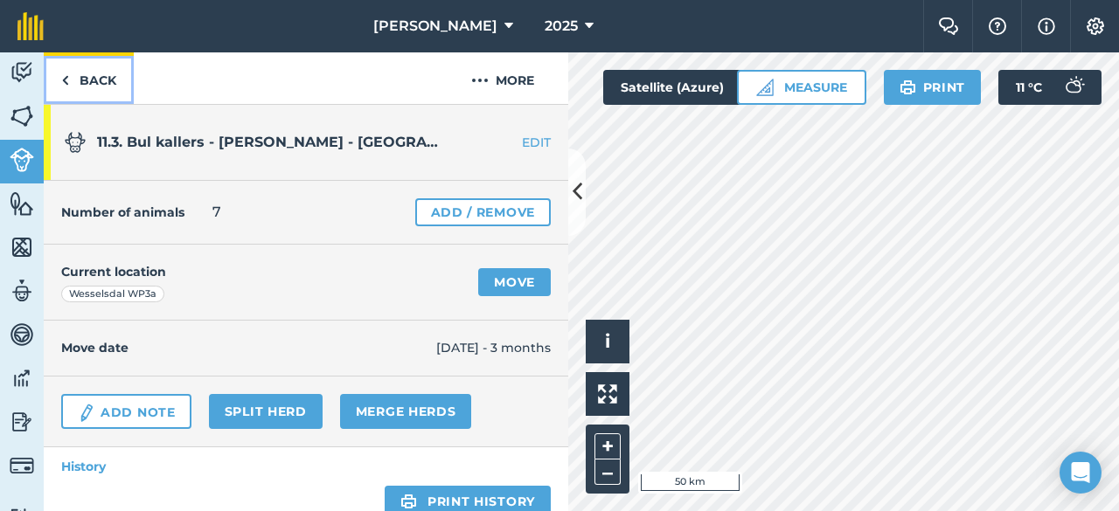
click at [101, 76] on link "Back" at bounding box center [89, 78] width 90 height 52
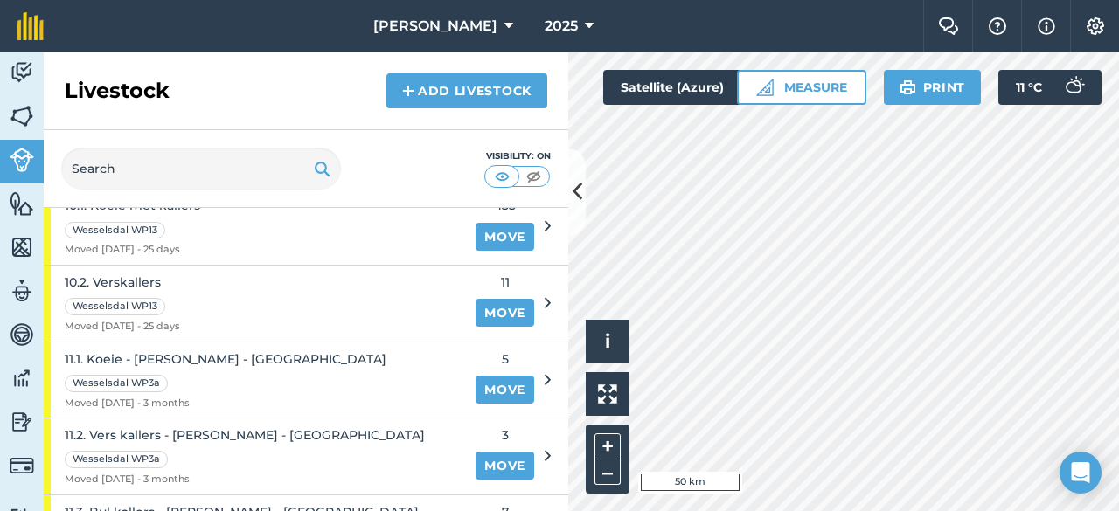
scroll to position [543, 0]
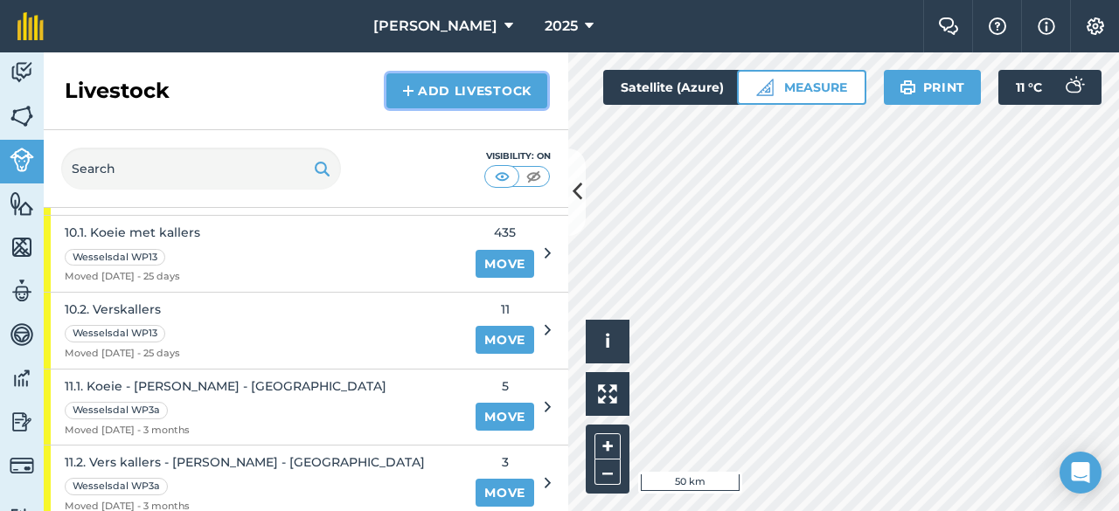
click at [408, 88] on img at bounding box center [408, 90] width 12 height 21
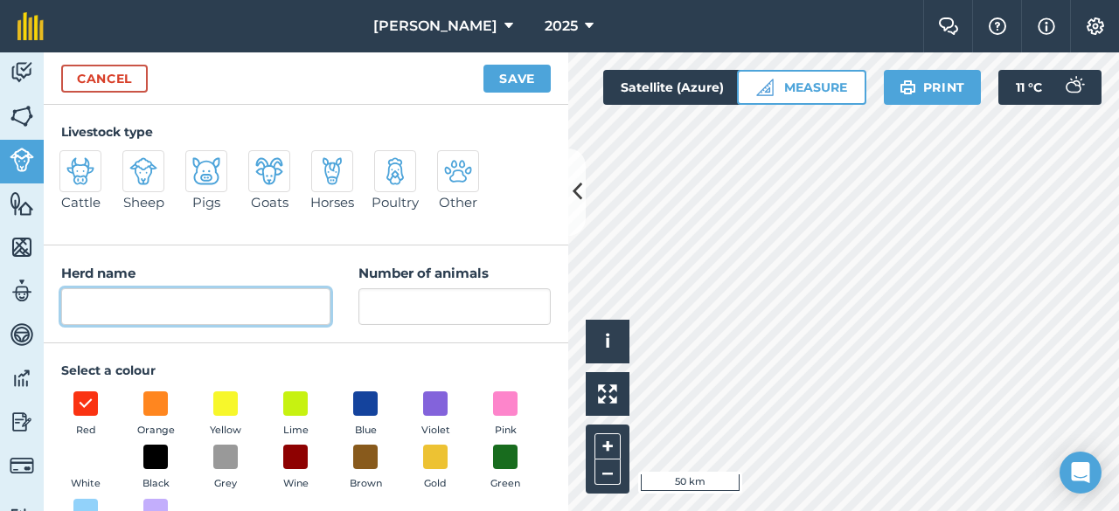
click at [184, 313] on input "Herd name" at bounding box center [195, 306] width 269 height 37
type input "10.3 Bulkallers"
click at [91, 158] on img at bounding box center [80, 171] width 28 height 28
click at [73, 158] on input "Cattle" at bounding box center [66, 155] width 11 height 11
radio input "true"
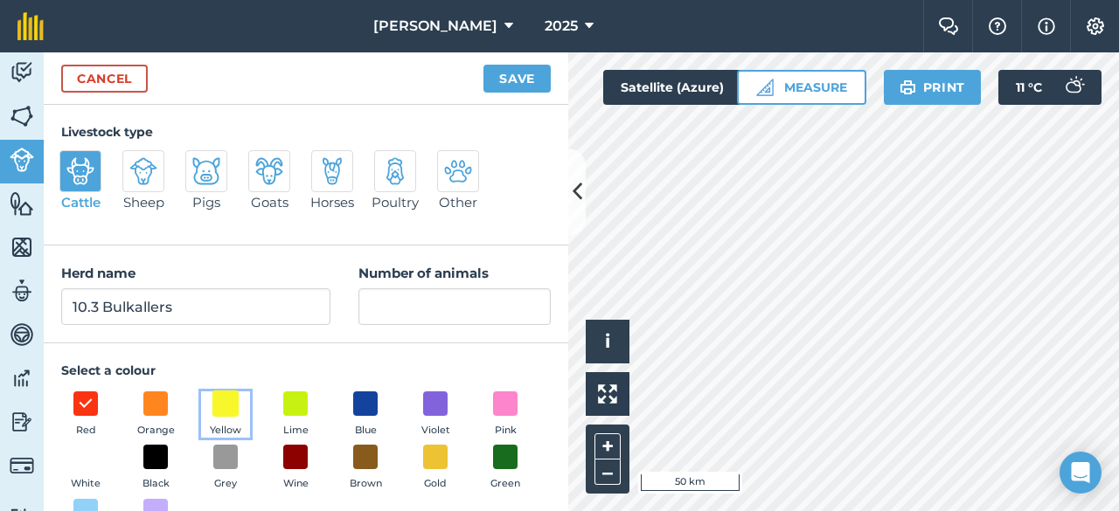
click at [225, 405] on span at bounding box center [225, 403] width 27 height 27
click at [516, 73] on button "Save" at bounding box center [516, 79] width 67 height 28
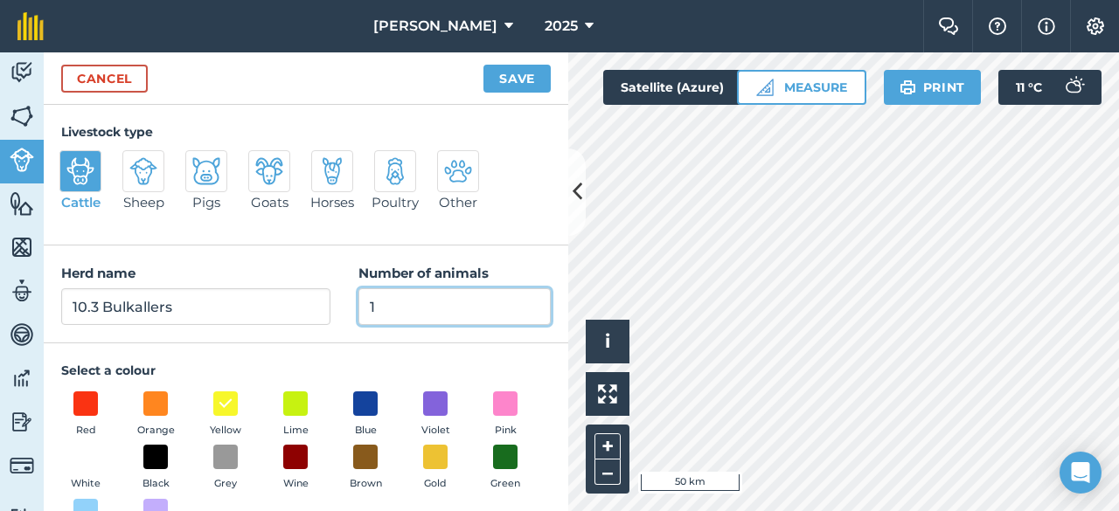
type input "1"
click at [522, 78] on button "Save" at bounding box center [516, 79] width 67 height 28
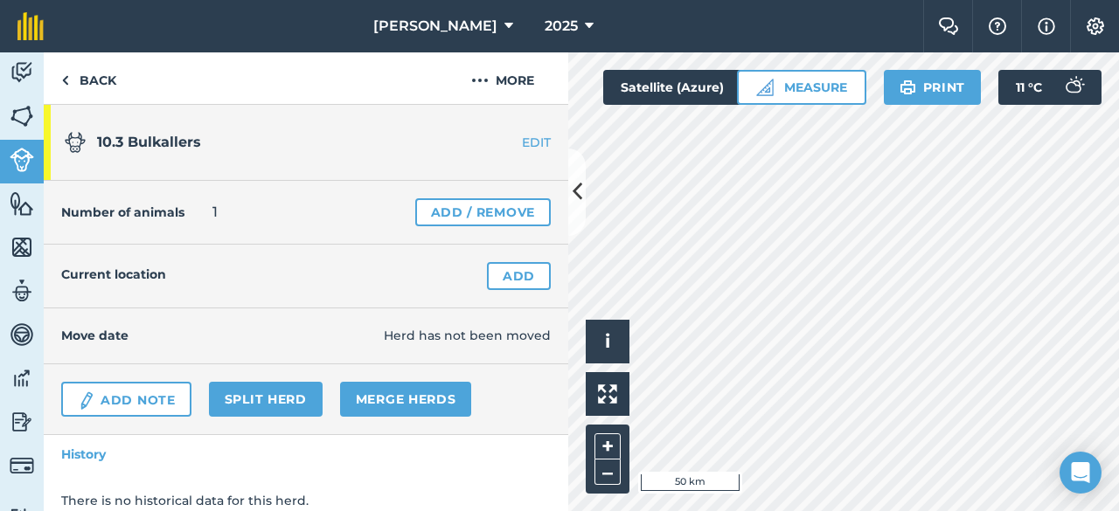
click at [517, 140] on link "EDIT" at bounding box center [513, 142] width 110 height 17
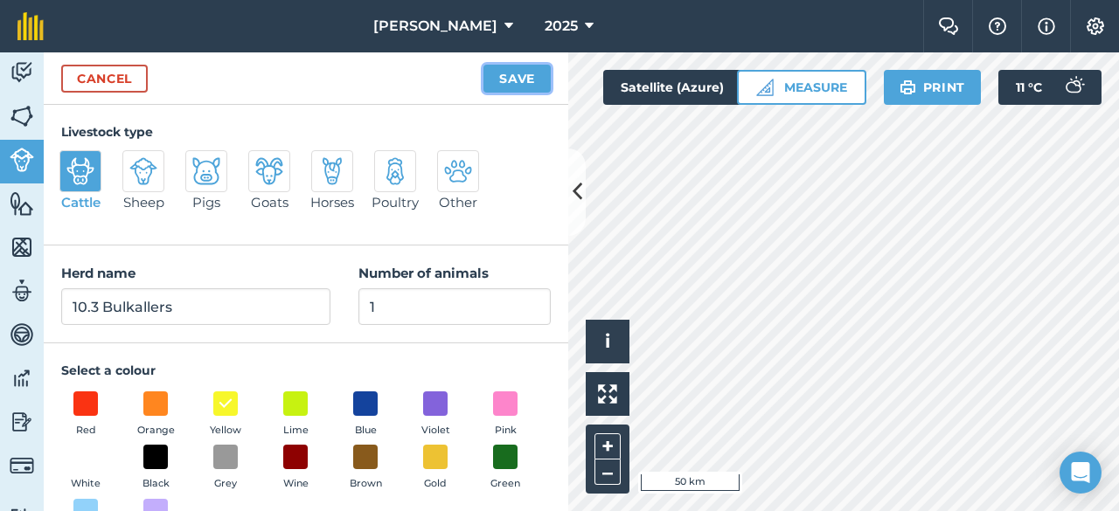
click at [518, 76] on button "Save" at bounding box center [516, 79] width 67 height 28
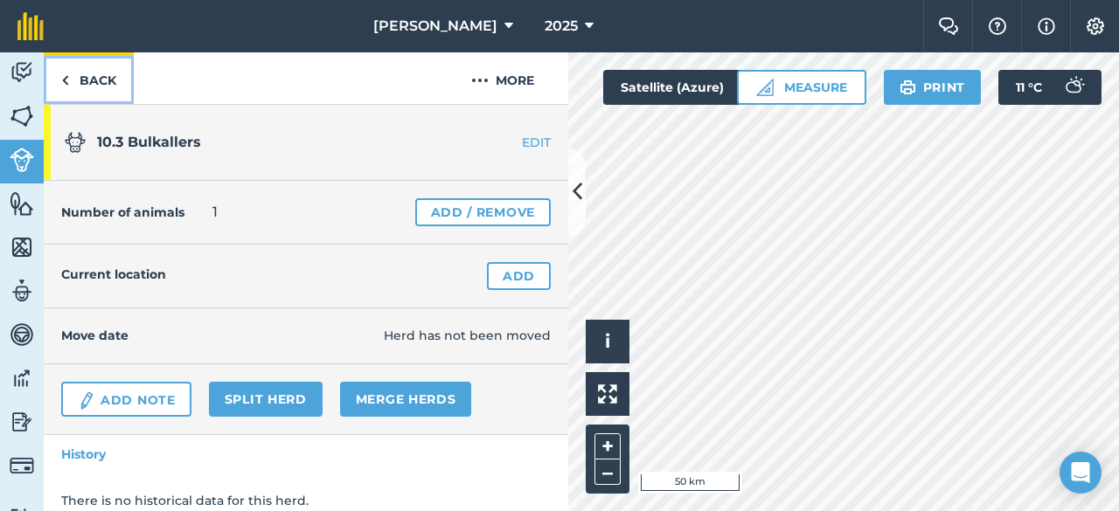
click at [72, 72] on link "Back" at bounding box center [89, 78] width 90 height 52
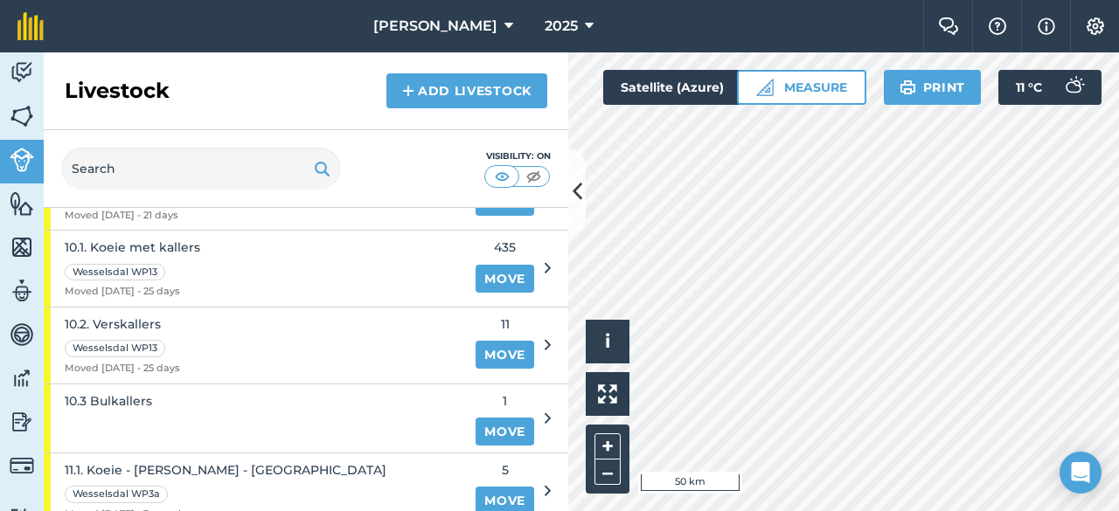
scroll to position [556, 0]
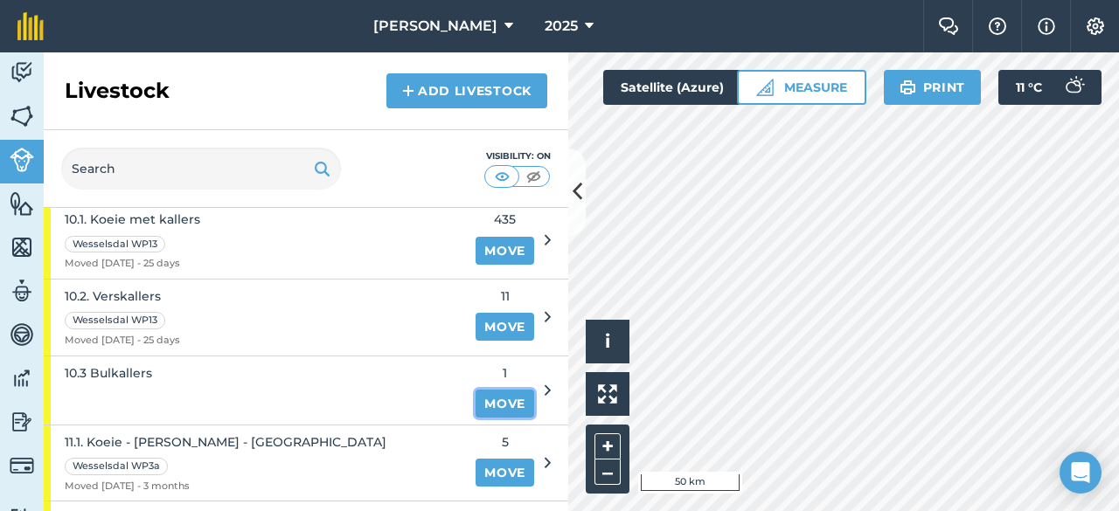
click at [493, 397] on link "Move" at bounding box center [504, 404] width 59 height 28
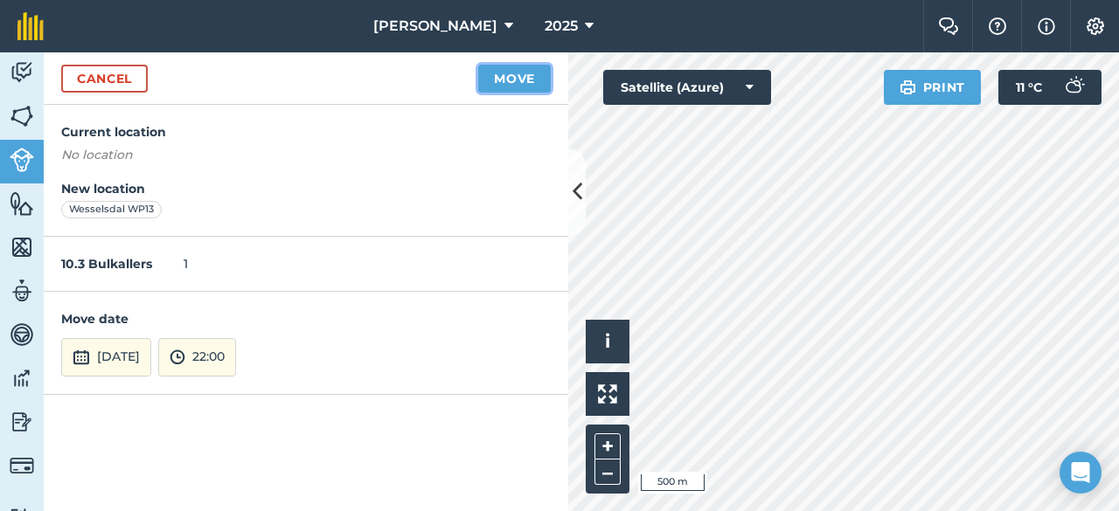
click at [516, 80] on button "Move" at bounding box center [514, 79] width 73 height 28
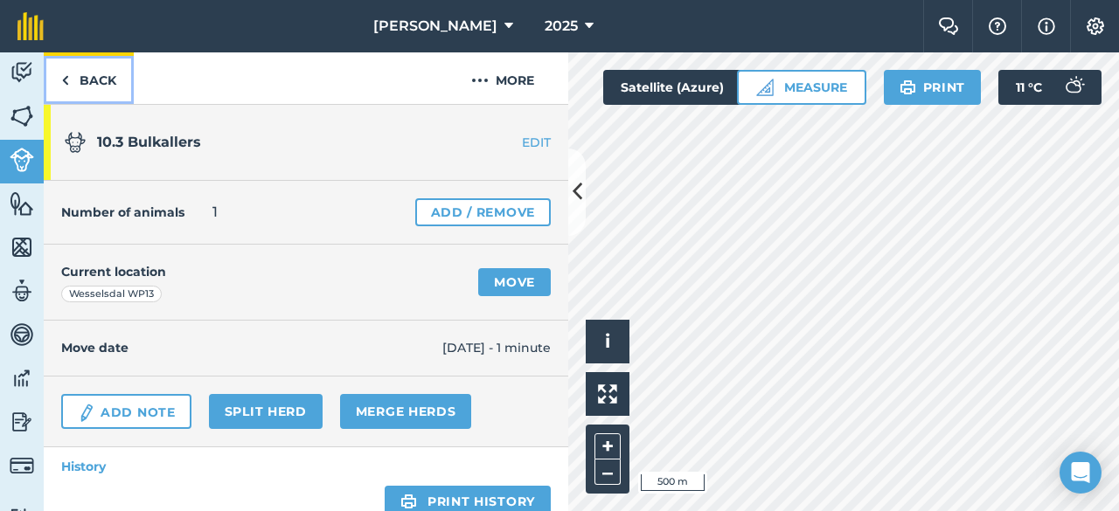
click at [87, 74] on link "Back" at bounding box center [89, 78] width 90 height 52
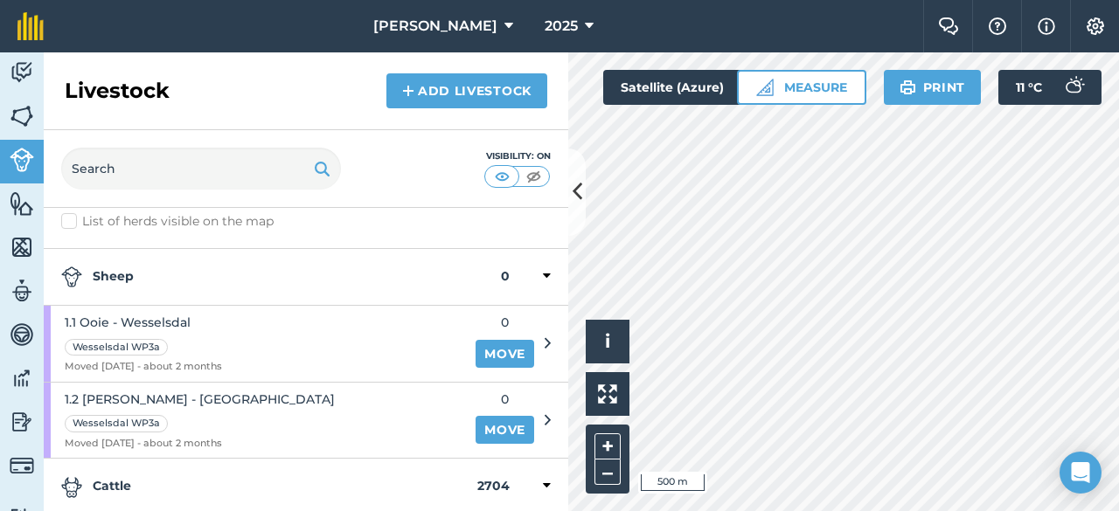
scroll to position [40, 0]
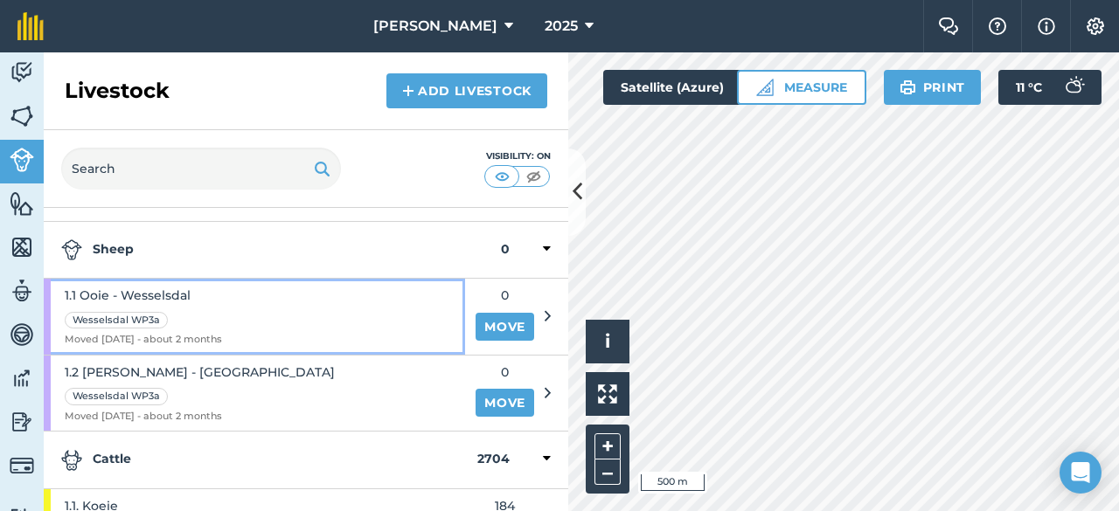
click at [288, 316] on div "1.1 Ooie - Wesselsdal Wesselsdal WP3a Moved 23/06/25 - about 2 months" at bounding box center [254, 317] width 421 height 76
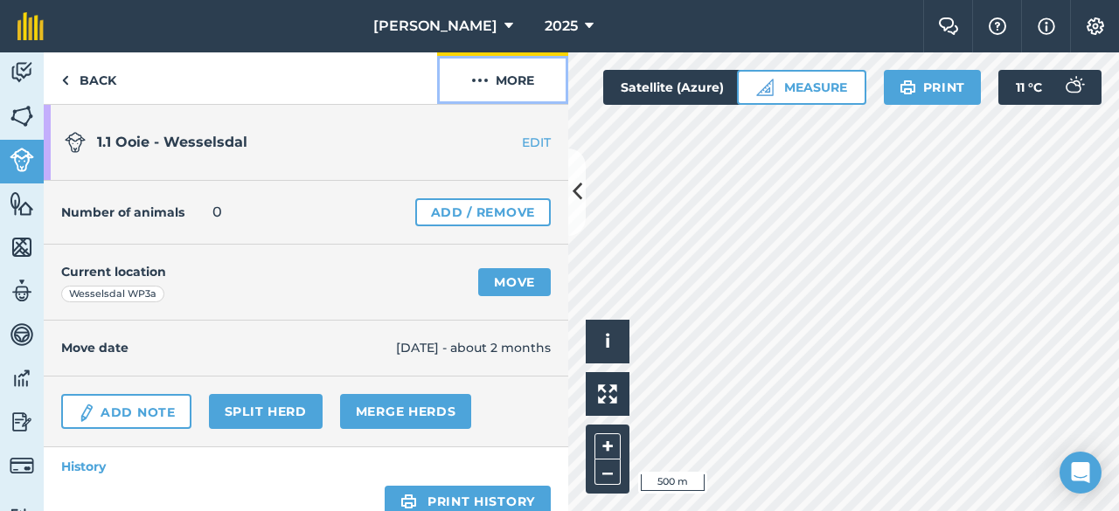
click at [523, 78] on button "More" at bounding box center [502, 78] width 131 height 52
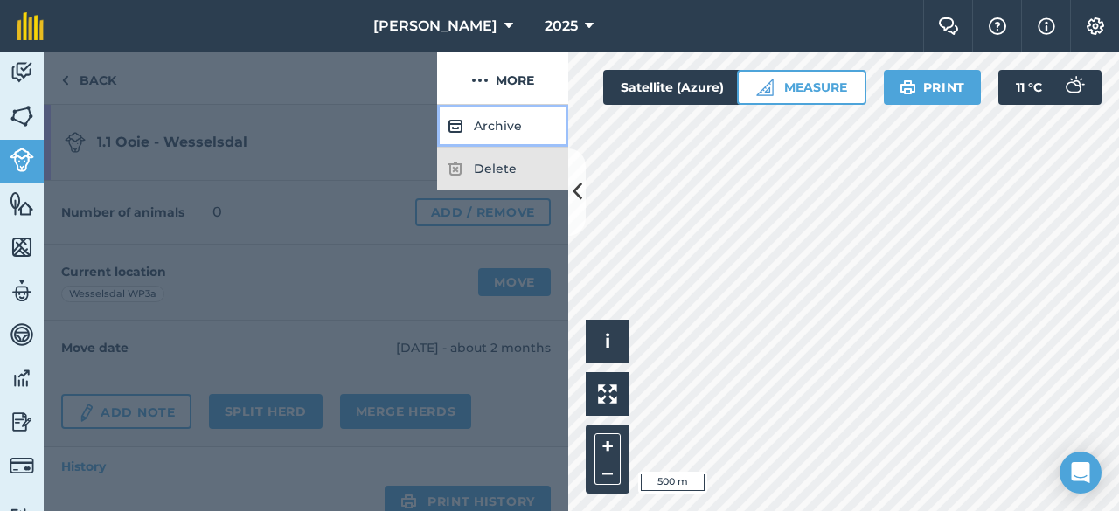
click at [499, 127] on button "Archive" at bounding box center [502, 126] width 131 height 43
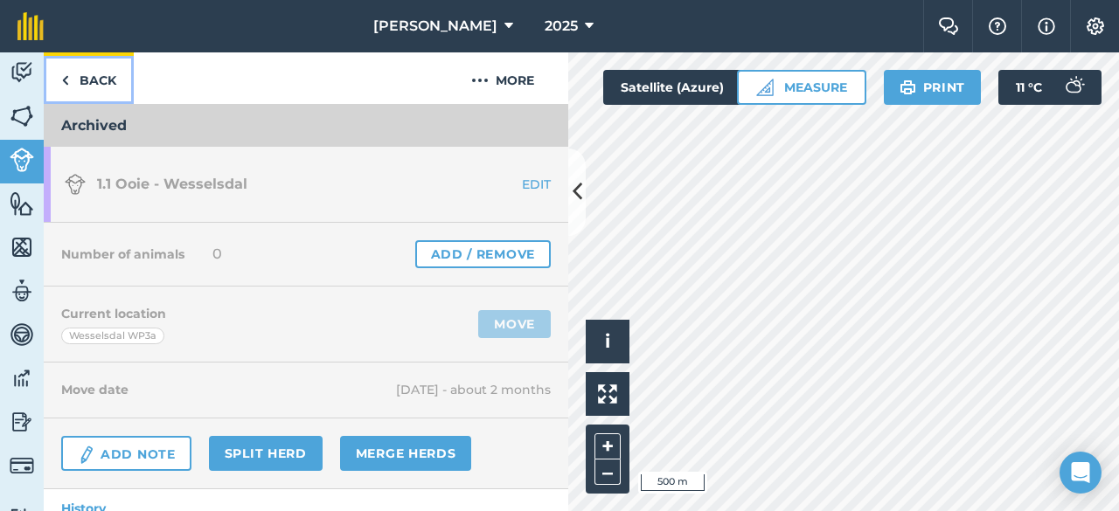
click at [82, 80] on link "Back" at bounding box center [89, 78] width 90 height 52
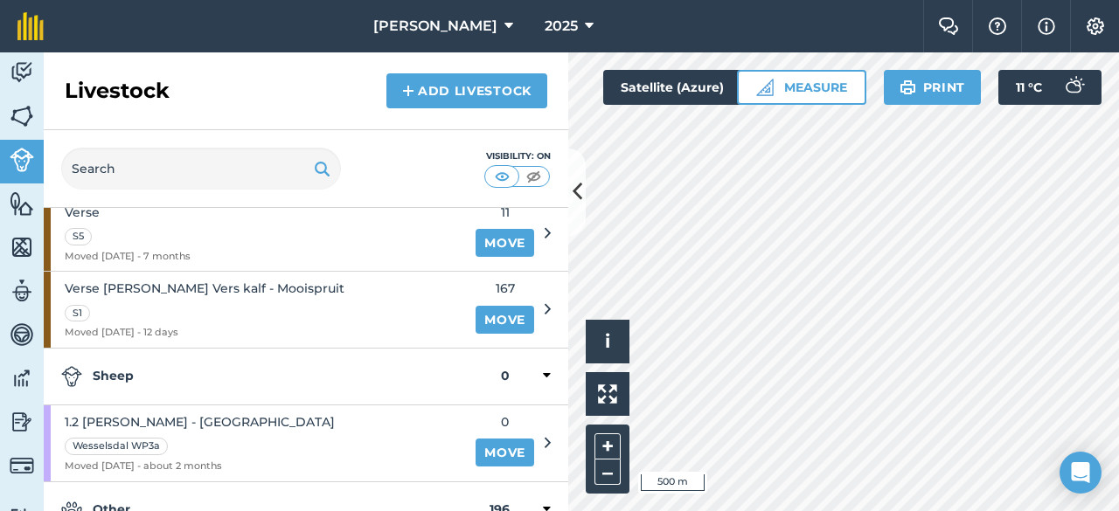
scroll to position [3664, 0]
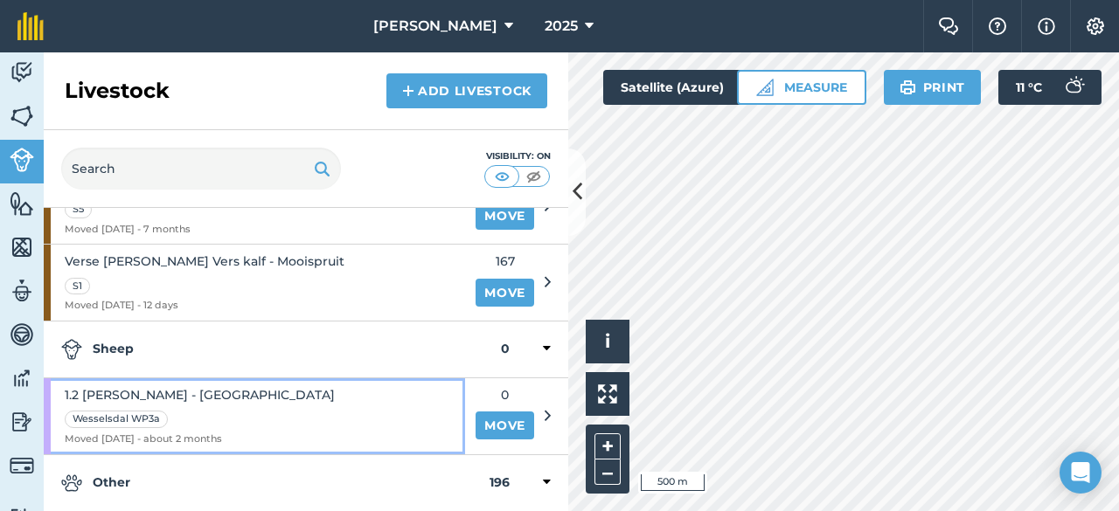
click at [215, 385] on span "1.2 [PERSON_NAME] - [GEOGRAPHIC_DATA]" at bounding box center [200, 394] width 270 height 19
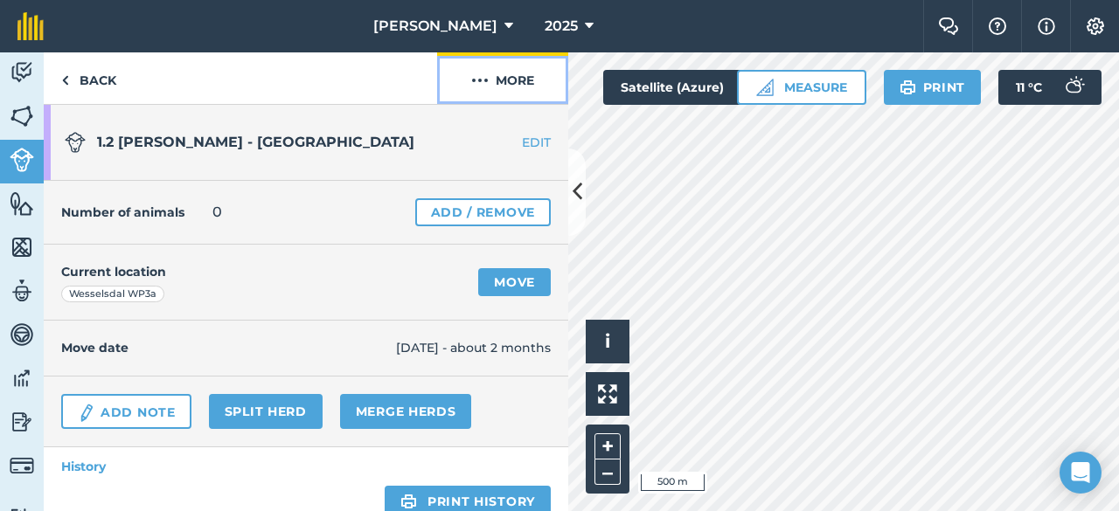
click at [520, 85] on button "More" at bounding box center [502, 78] width 131 height 52
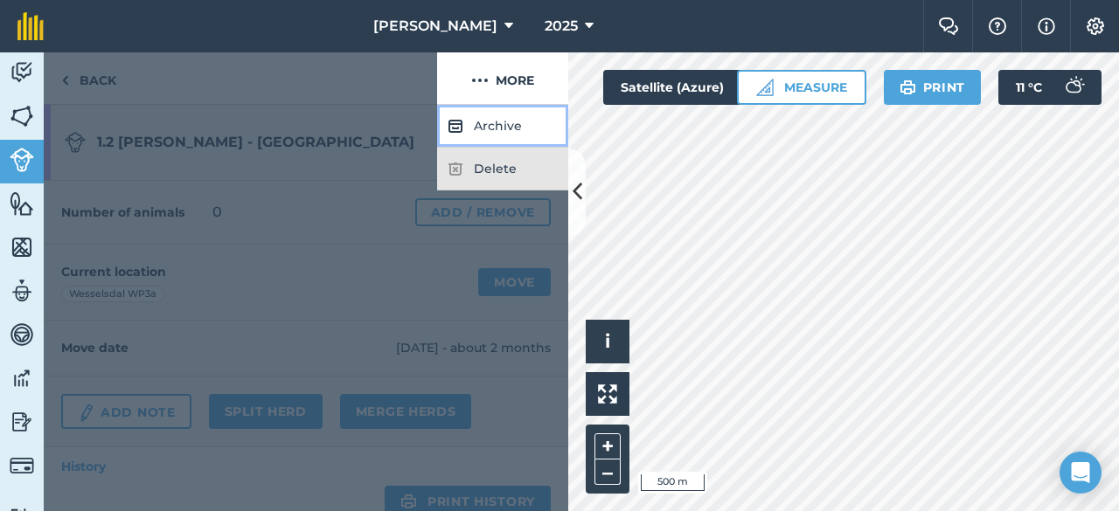
click at [495, 130] on button "Archive" at bounding box center [502, 126] width 131 height 43
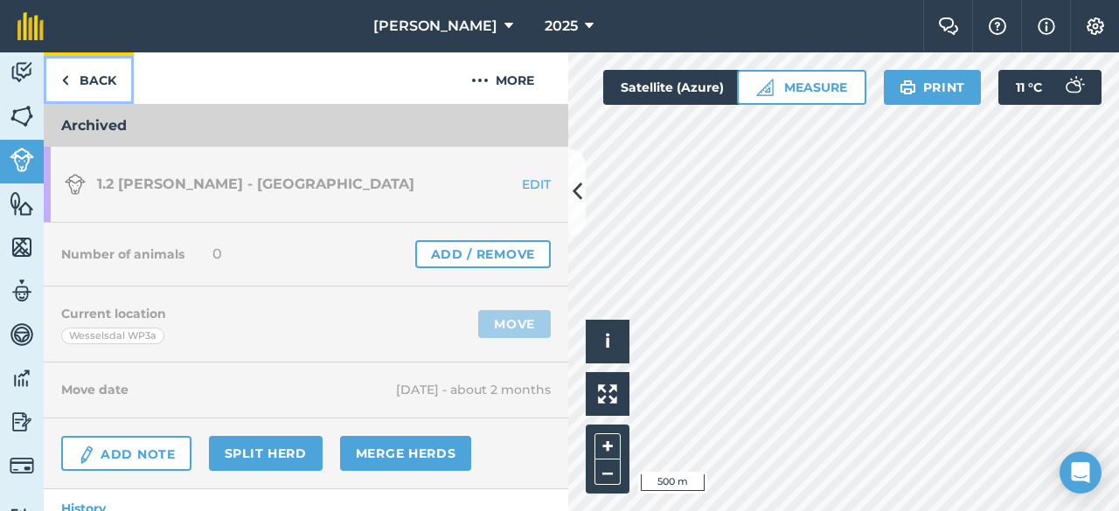
click at [70, 74] on link "Back" at bounding box center [89, 78] width 90 height 52
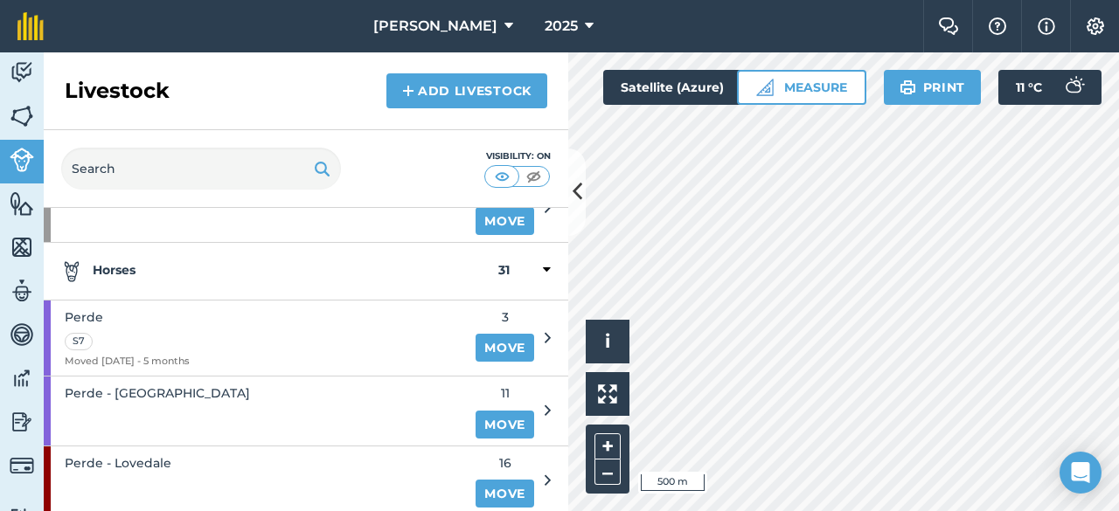
scroll to position [4536, 0]
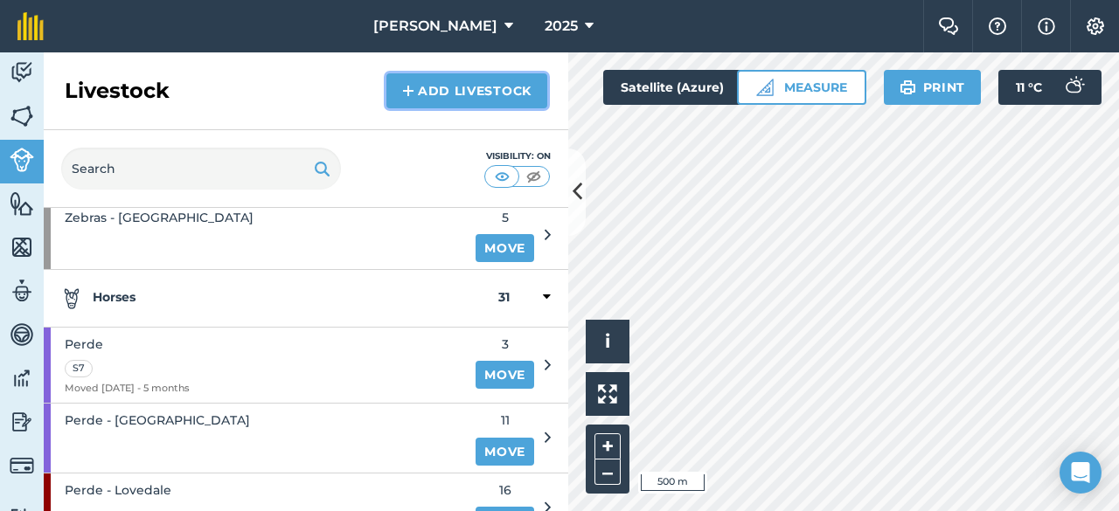
click at [410, 83] on img at bounding box center [408, 90] width 12 height 21
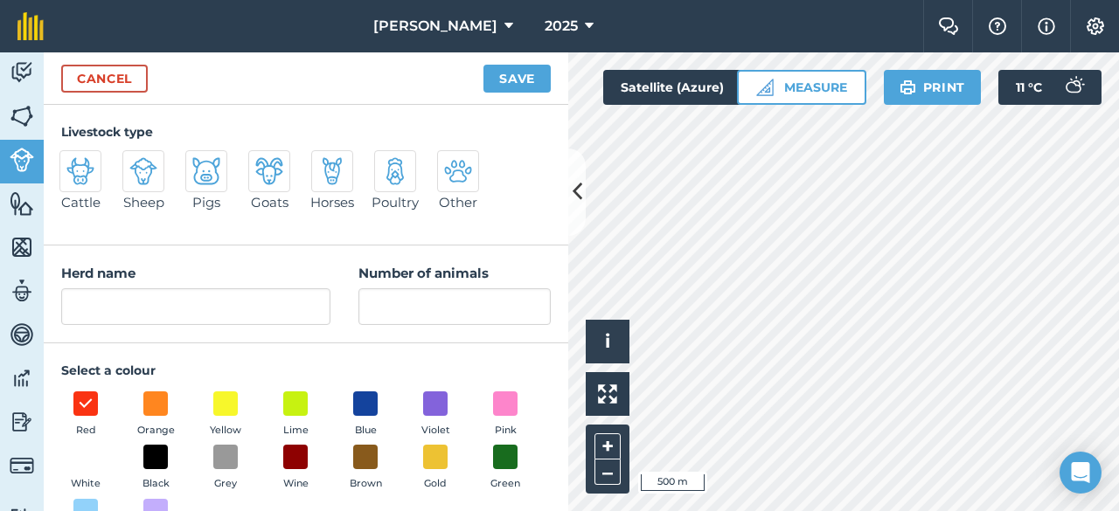
click at [325, 174] on img at bounding box center [332, 171] width 28 height 28
click at [324, 162] on input "Horses" at bounding box center [318, 155] width 11 height 11
radio input "true"
click at [227, 400] on span at bounding box center [225, 403] width 27 height 27
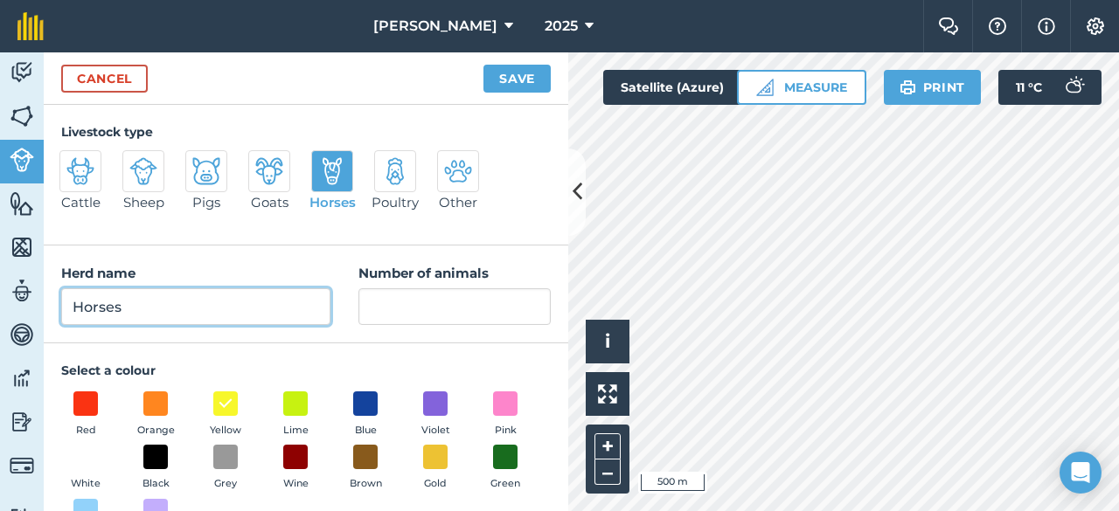
click at [161, 307] on input "Horses" at bounding box center [195, 306] width 269 height 37
type input "H"
type input "[PERSON_NAME]"
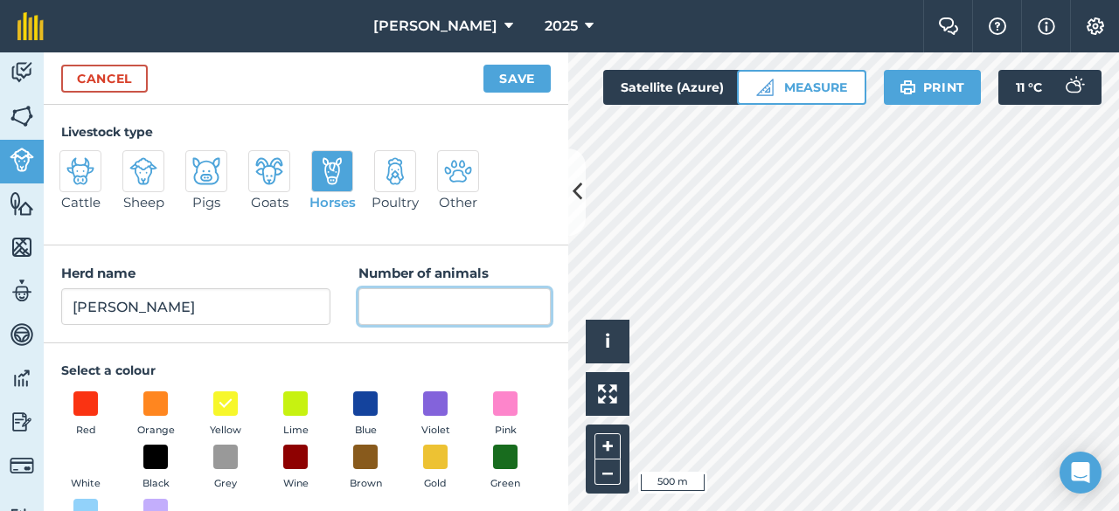
click at [371, 322] on input "Number of animals" at bounding box center [454, 306] width 192 height 37
type input "8"
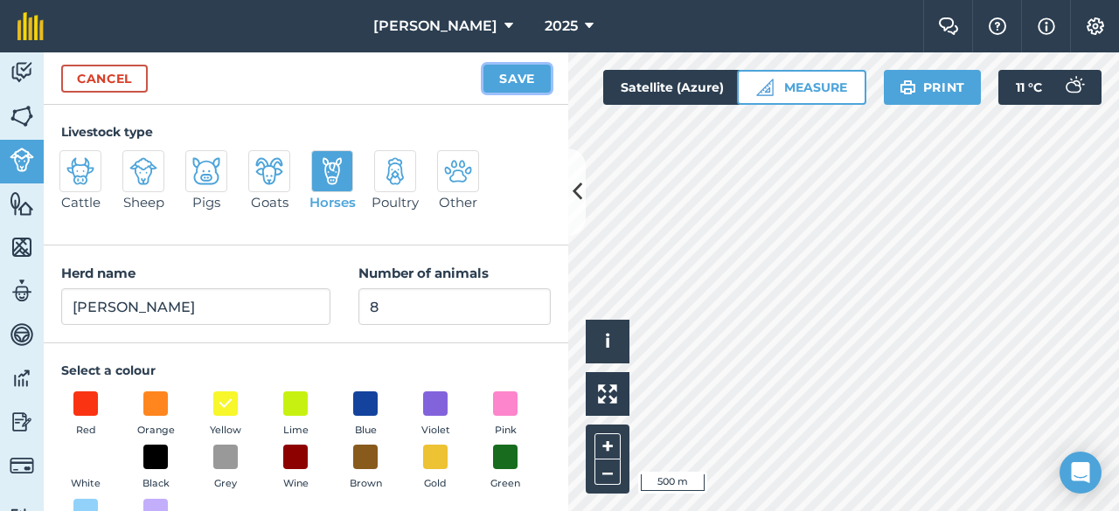
click at [517, 80] on button "Save" at bounding box center [516, 79] width 67 height 28
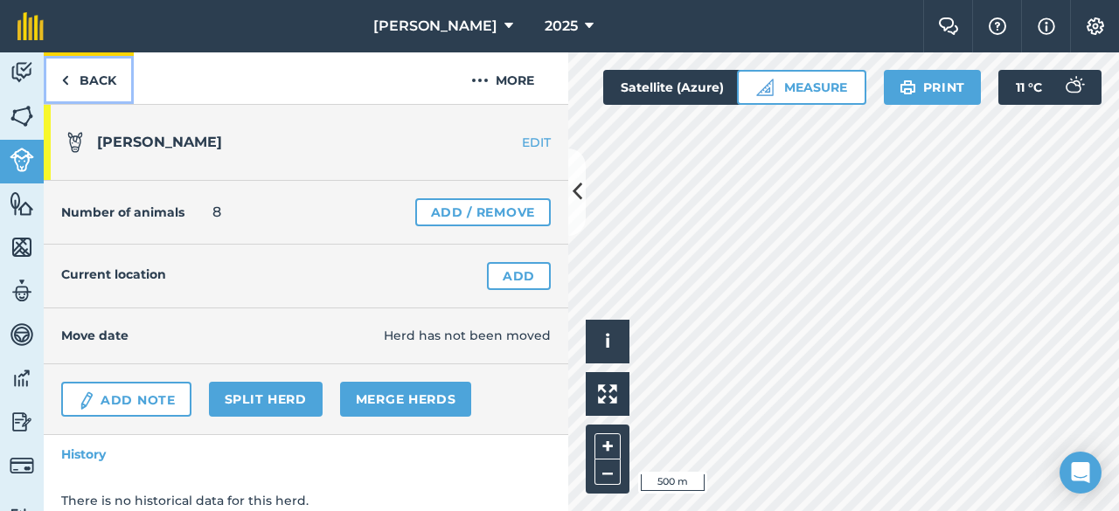
click at [67, 74] on img at bounding box center [65, 80] width 8 height 21
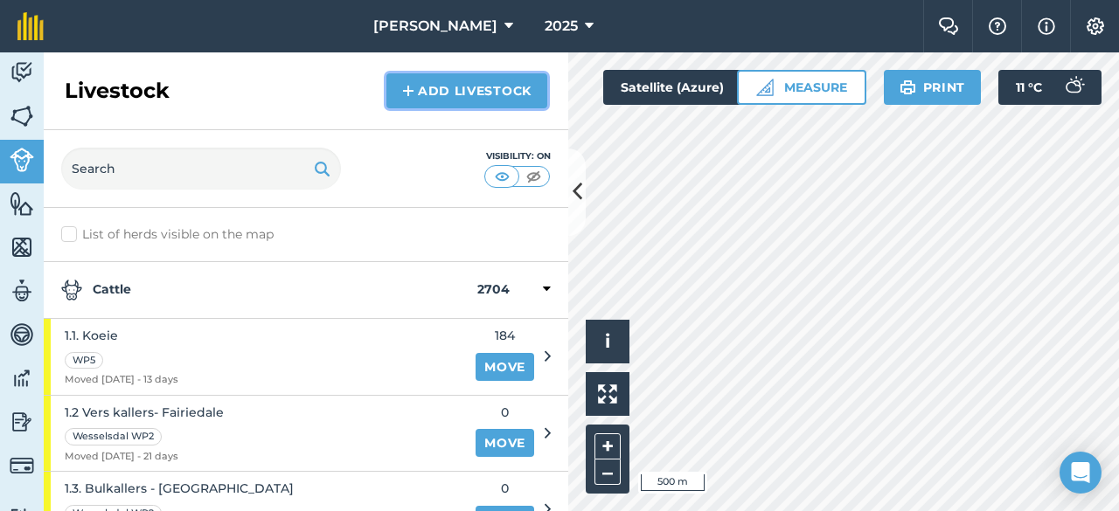
click at [408, 88] on img at bounding box center [408, 90] width 12 height 21
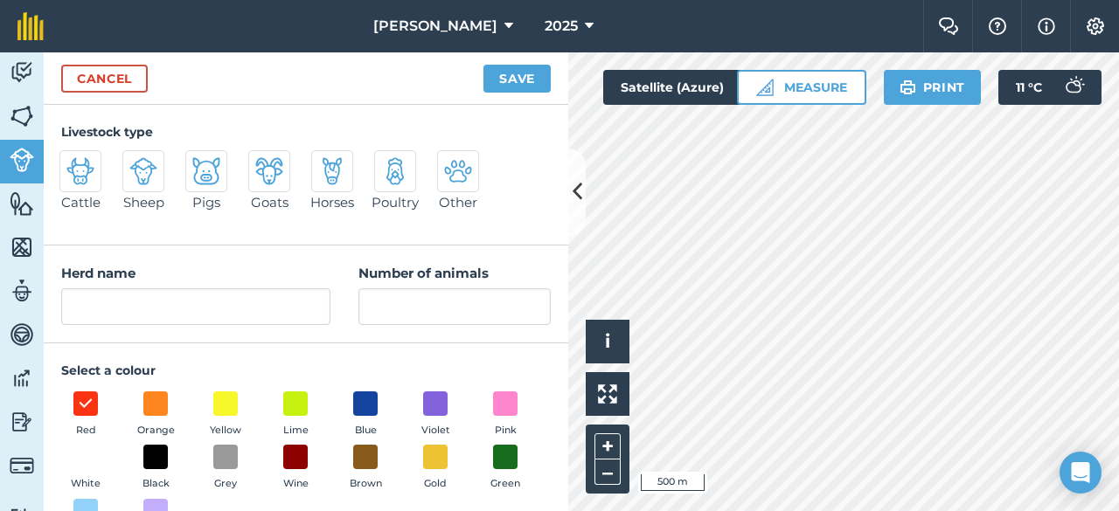
click at [346, 171] on div at bounding box center [332, 171] width 42 height 42
click at [324, 162] on input "Horses" at bounding box center [318, 155] width 11 height 11
radio input "true"
click at [225, 405] on span at bounding box center [225, 403] width 27 height 27
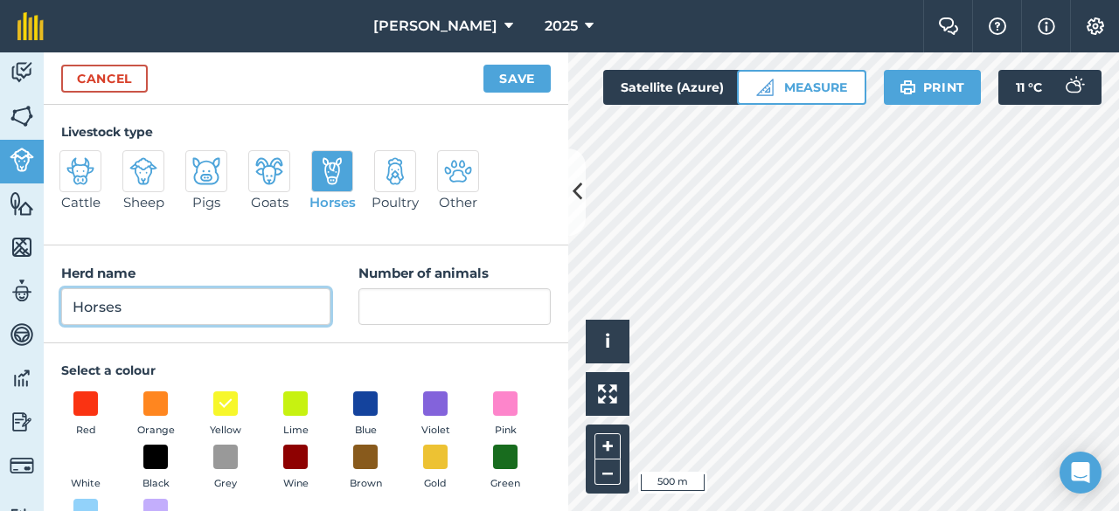
click at [177, 296] on input "Horses" at bounding box center [195, 306] width 269 height 37
type input "H"
type input "Perde Fairiedale"
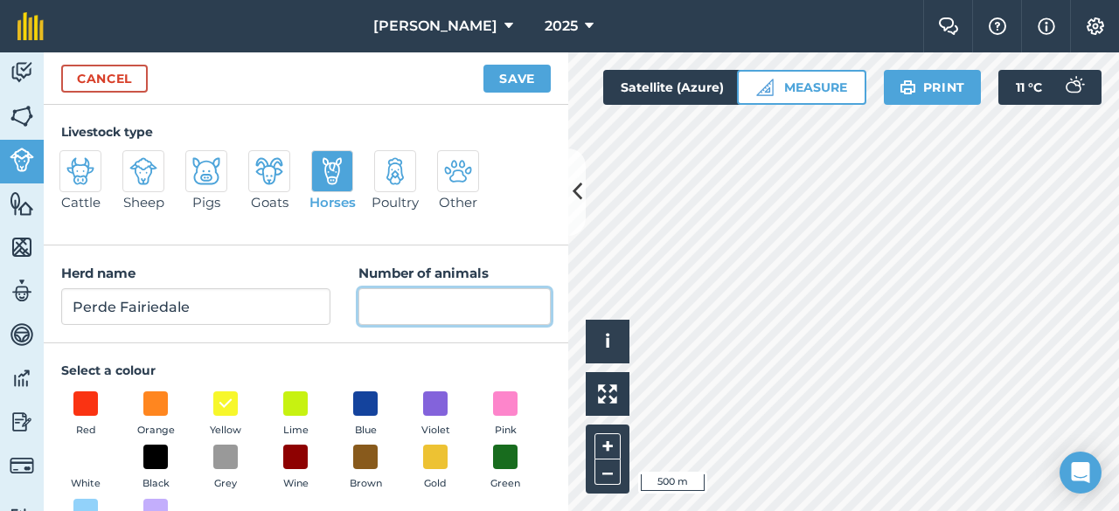
click at [364, 298] on input "Number of animals" at bounding box center [454, 306] width 192 height 37
type input "6"
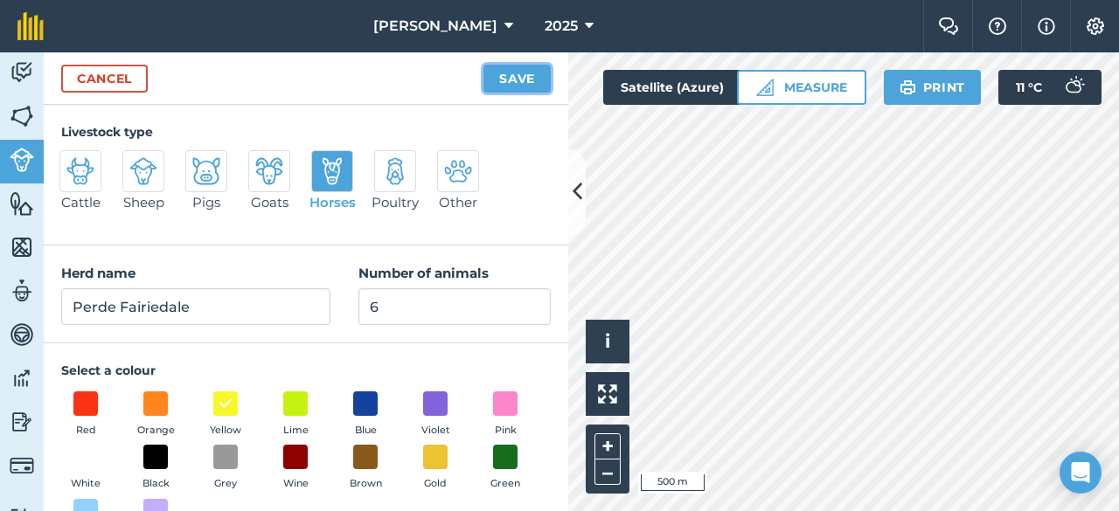
click at [514, 76] on button "Save" at bounding box center [516, 79] width 67 height 28
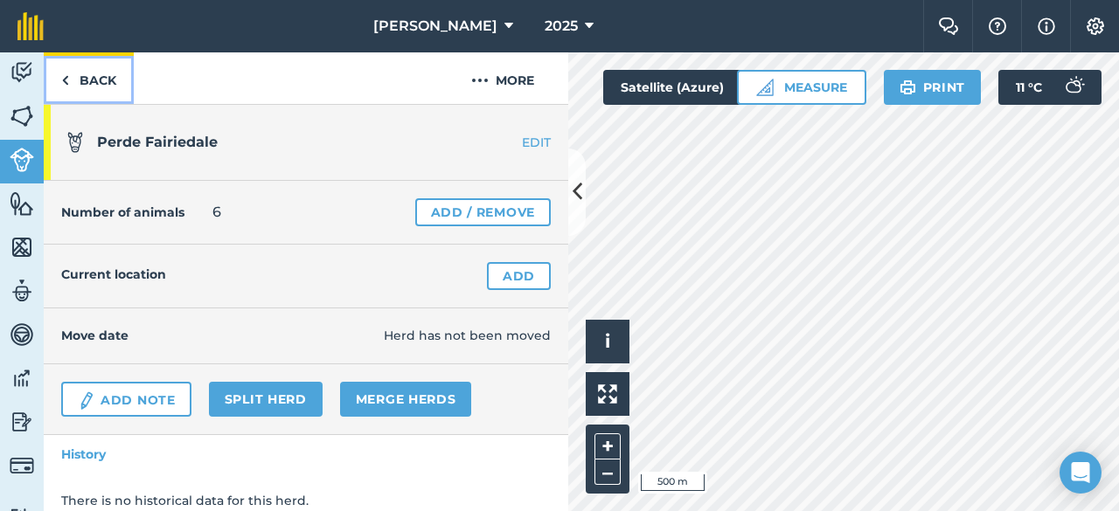
click at [77, 76] on link "Back" at bounding box center [89, 78] width 90 height 52
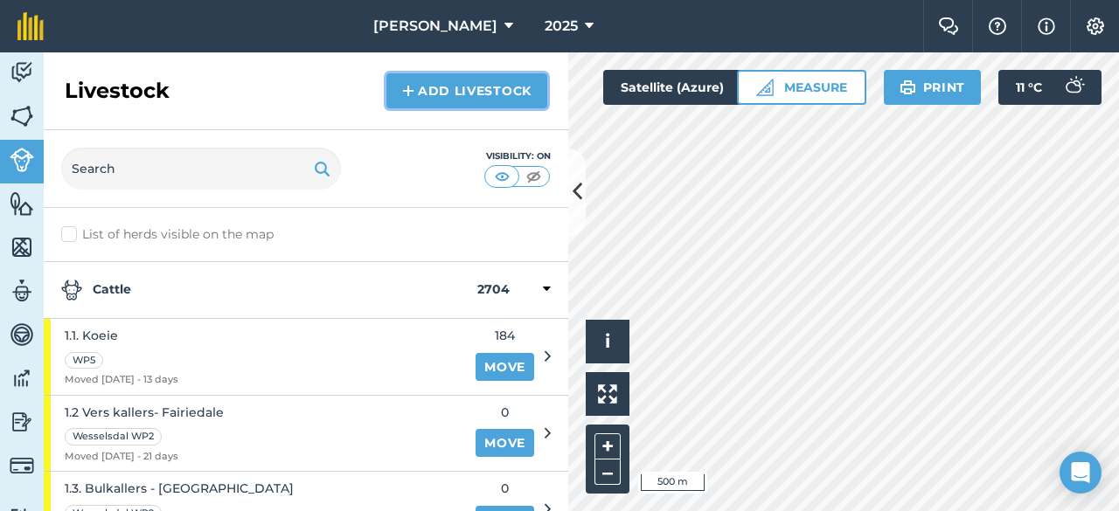
click at [419, 90] on link "Add Livestock" at bounding box center [466, 90] width 161 height 35
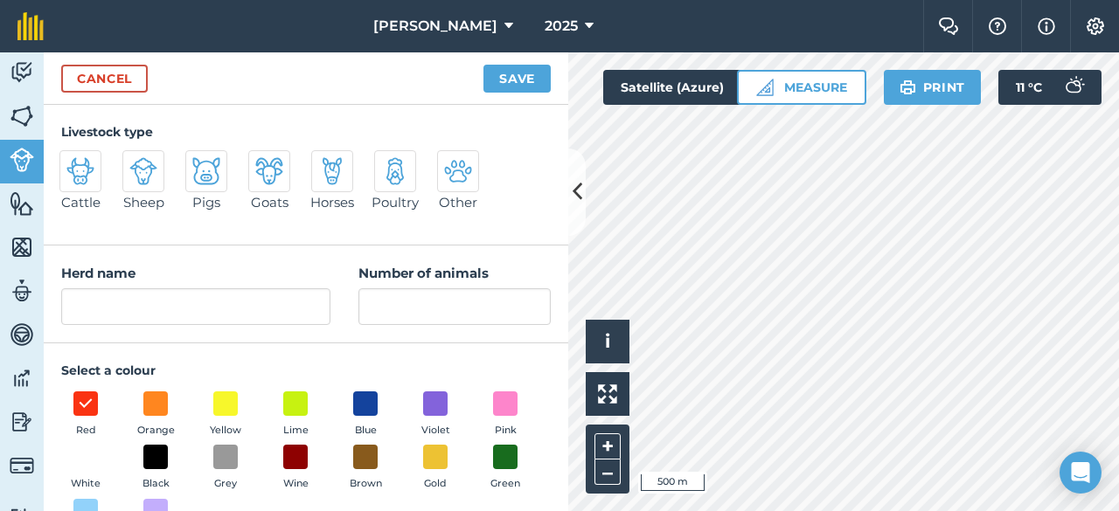
click at [322, 177] on img at bounding box center [332, 171] width 28 height 28
click at [322, 162] on input "Horses" at bounding box center [318, 155] width 11 height 11
radio input "true"
click at [226, 400] on span at bounding box center [225, 403] width 27 height 27
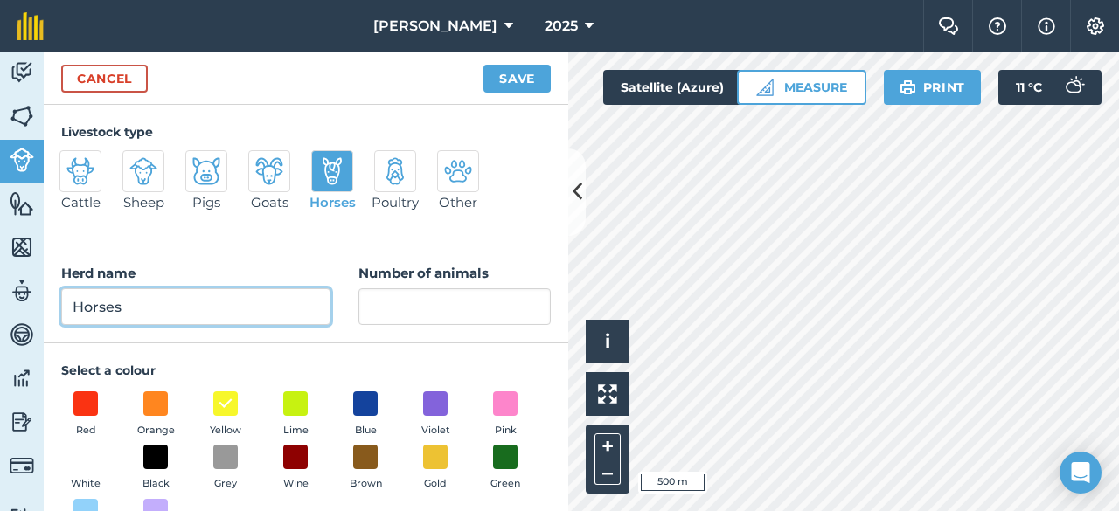
click at [187, 307] on input "Horses" at bounding box center [195, 306] width 269 height 37
type input "H"
type input "Perde Mokari"
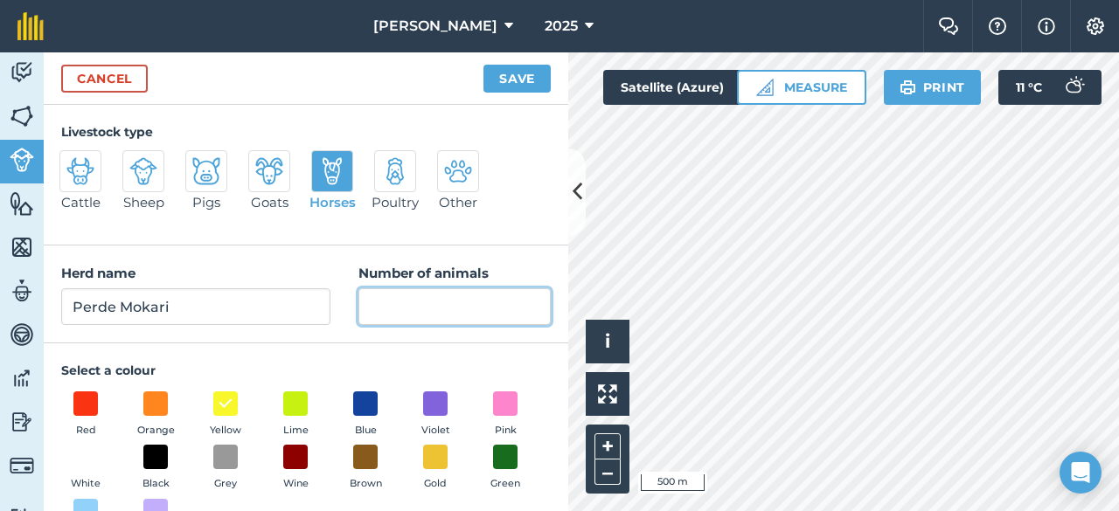
click at [389, 302] on input "Number of animals" at bounding box center [454, 306] width 192 height 37
type input "10"
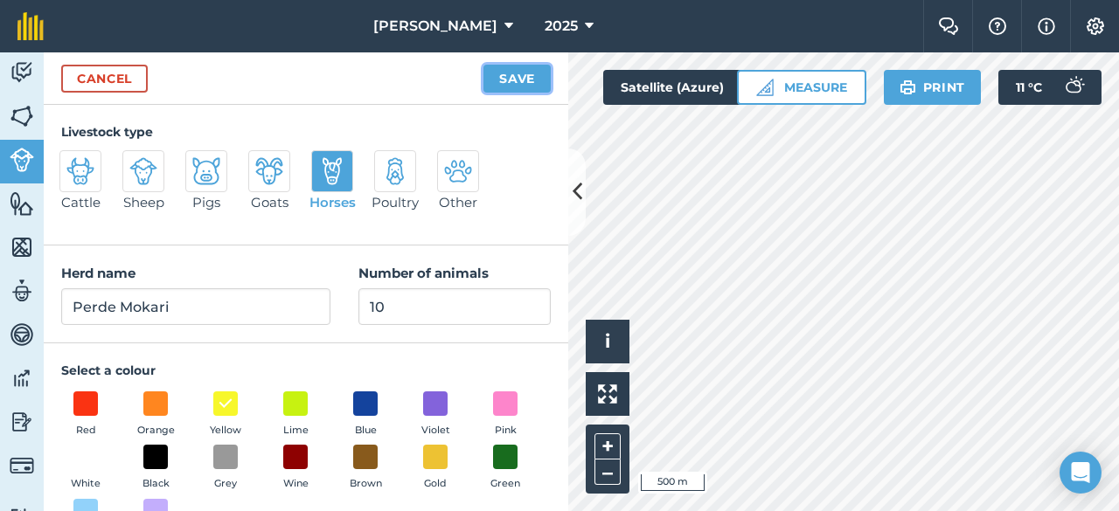
click at [515, 76] on button "Save" at bounding box center [516, 79] width 67 height 28
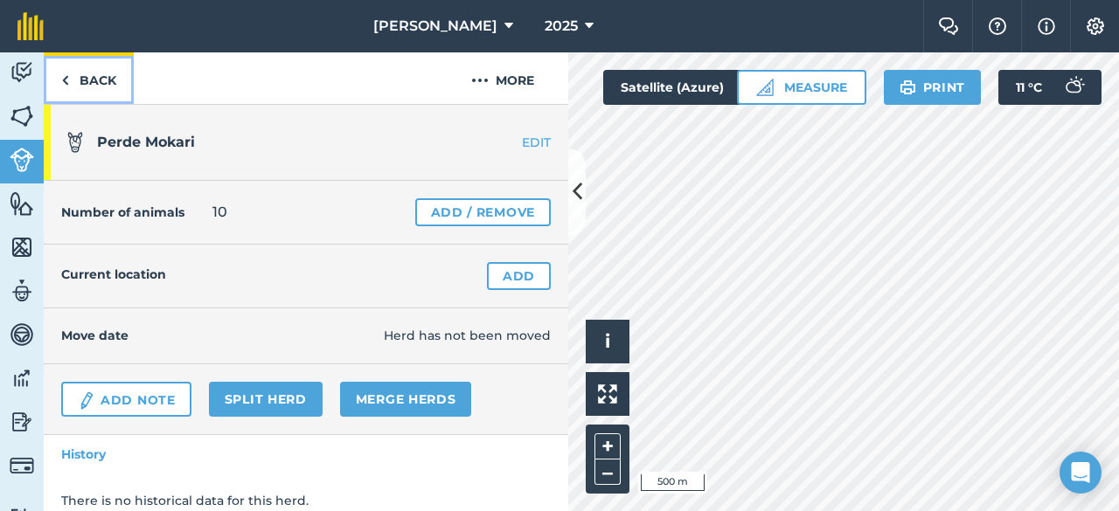
click at [68, 80] on img at bounding box center [65, 80] width 8 height 21
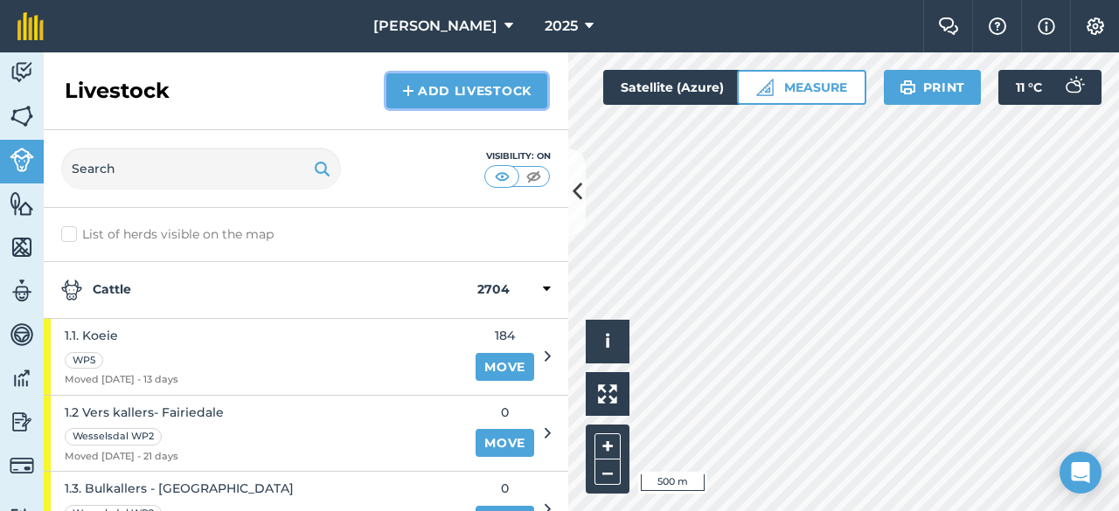
click at [415, 88] on link "Add Livestock" at bounding box center [466, 90] width 161 height 35
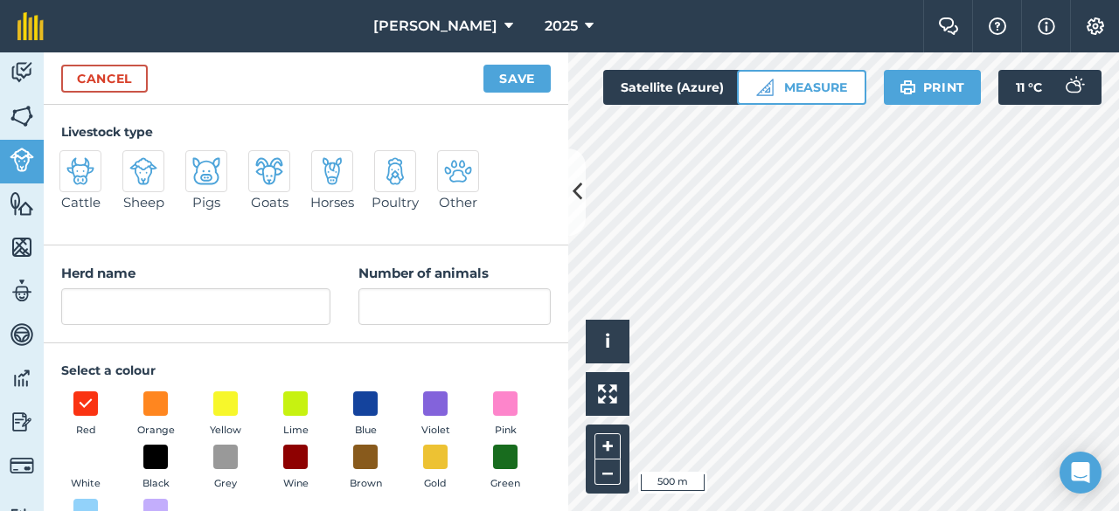
click at [344, 170] on img at bounding box center [332, 171] width 28 height 28
click at [324, 162] on input "Horses" at bounding box center [318, 155] width 11 height 11
radio input "true"
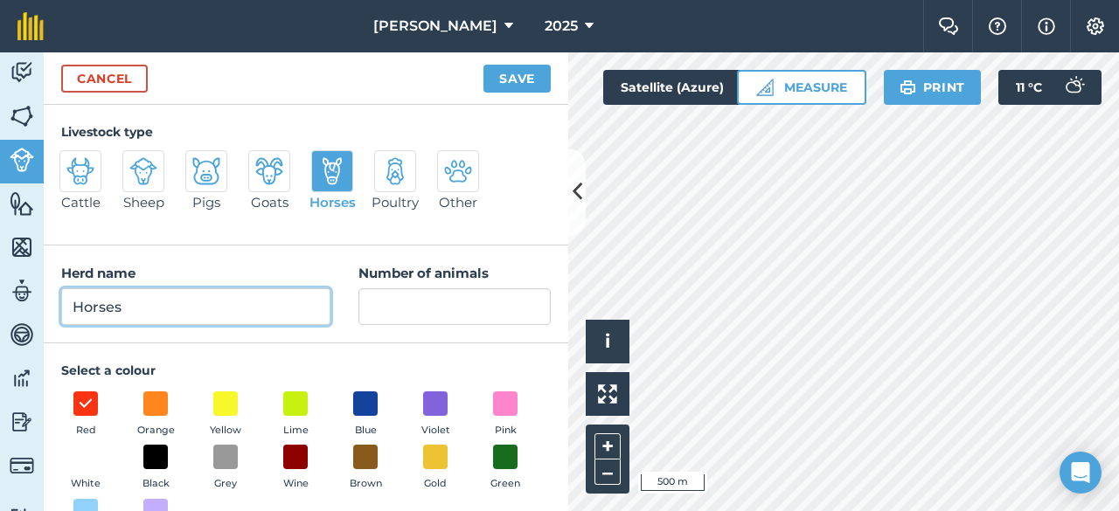
click at [149, 315] on input "Horses" at bounding box center [195, 306] width 269 height 37
type input "H"
type input "Vullens Wesselsdal"
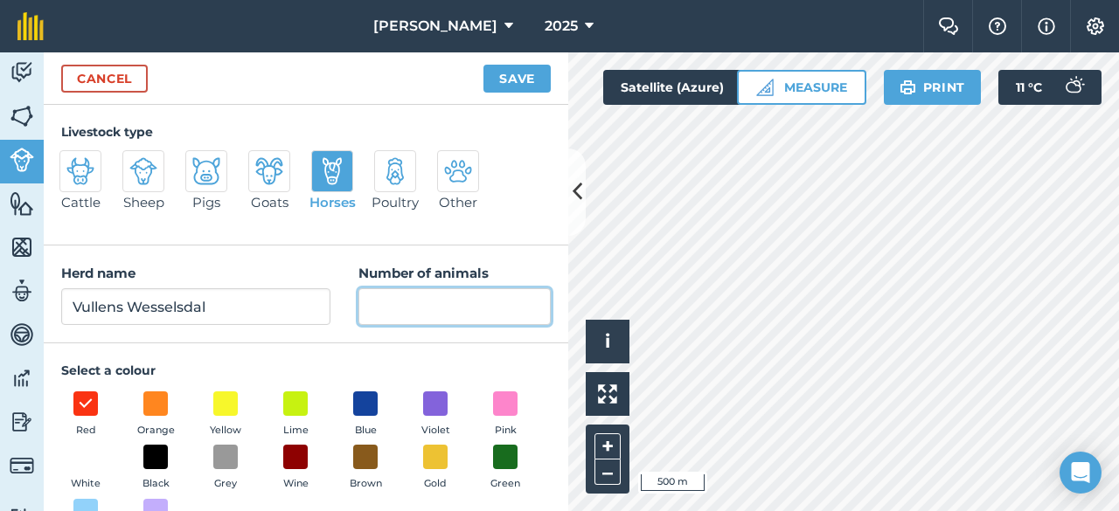
click at [368, 305] on input "Number of animals" at bounding box center [454, 306] width 192 height 37
type input "3"
click at [227, 403] on span at bounding box center [225, 403] width 27 height 27
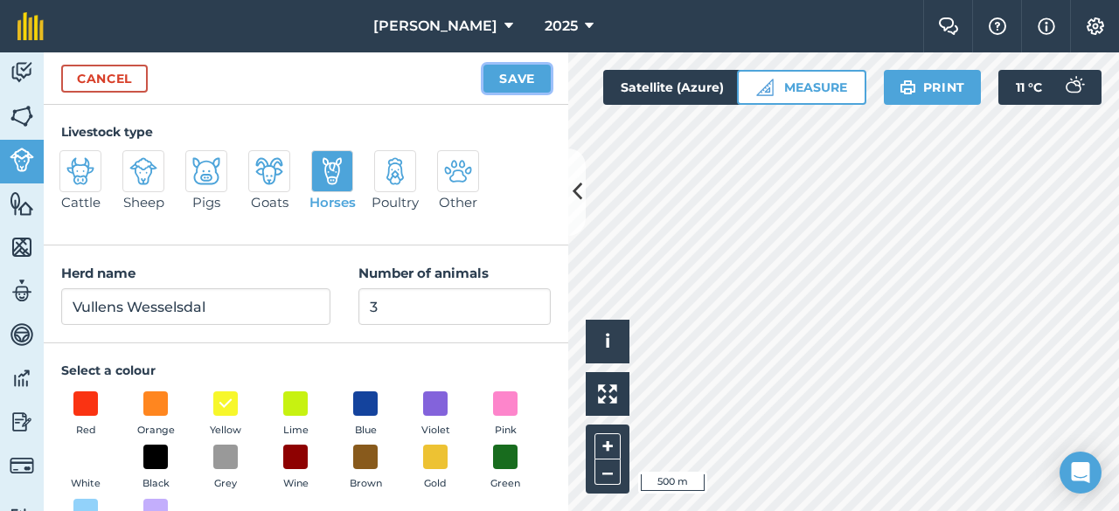
click at [514, 74] on button "Save" at bounding box center [516, 79] width 67 height 28
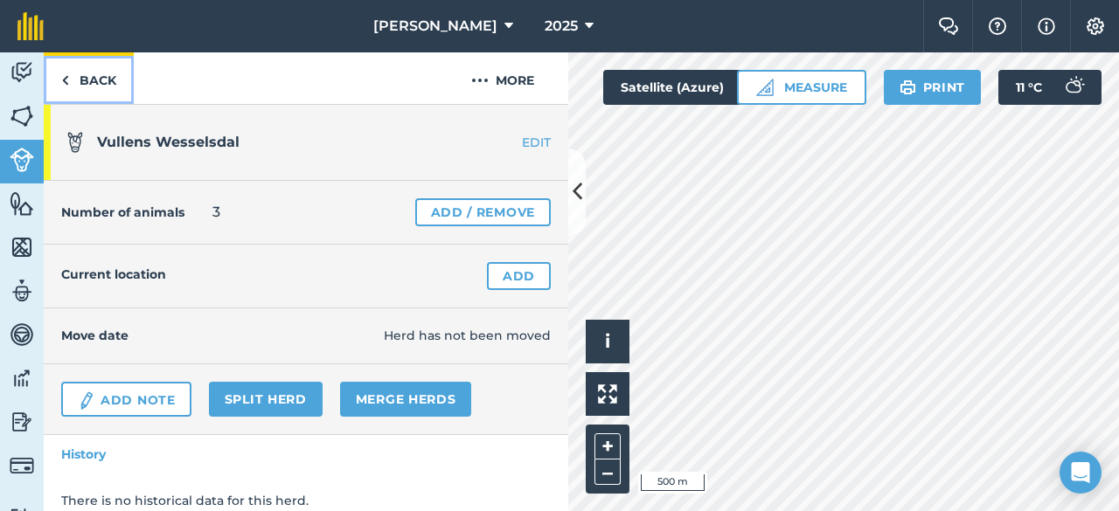
click at [75, 73] on link "Back" at bounding box center [89, 78] width 90 height 52
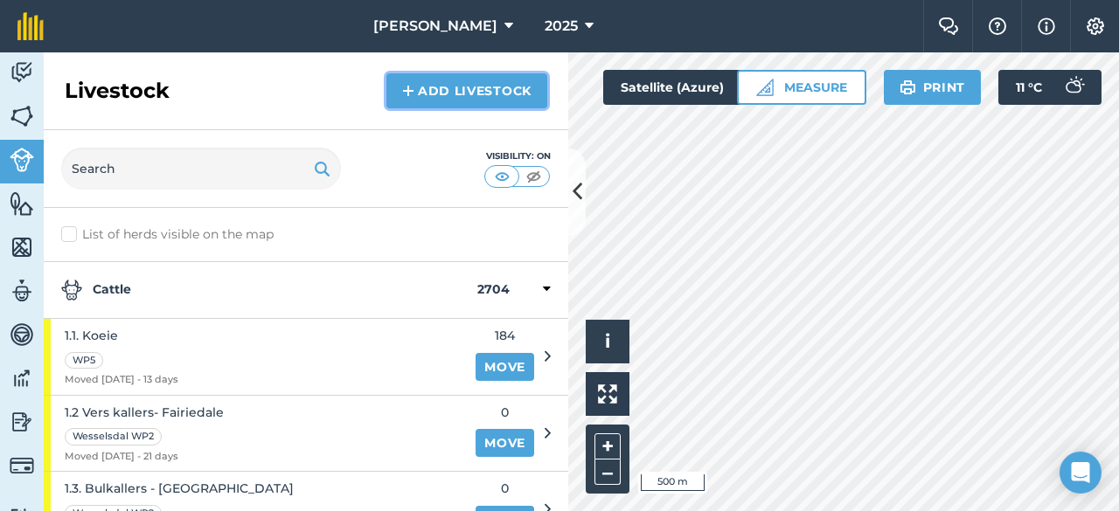
click at [418, 82] on link "Add Livestock" at bounding box center [466, 90] width 161 height 35
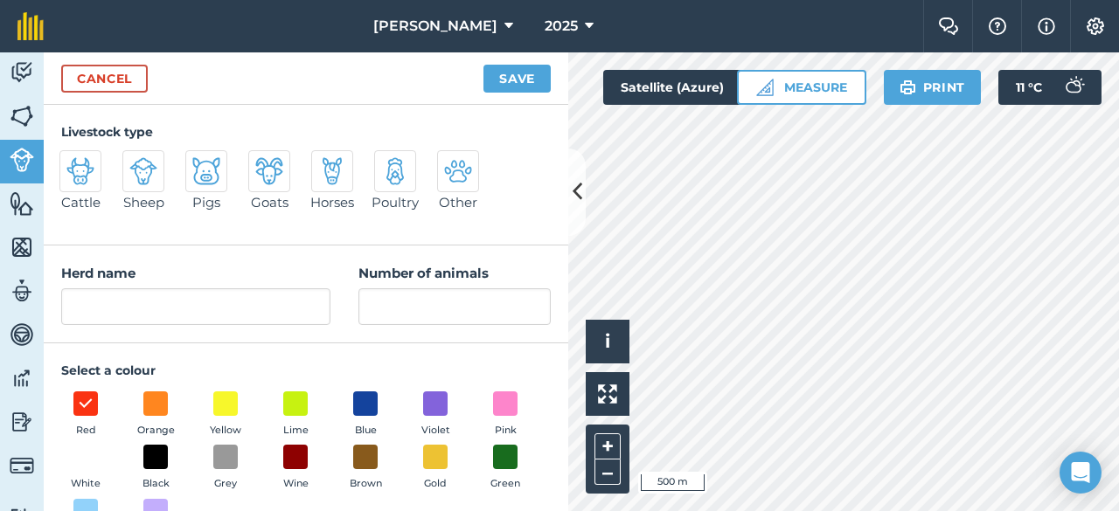
click at [349, 160] on div at bounding box center [332, 171] width 42 height 42
click at [324, 160] on input "Horses" at bounding box center [318, 155] width 11 height 11
radio input "true"
click at [222, 404] on span at bounding box center [225, 403] width 27 height 27
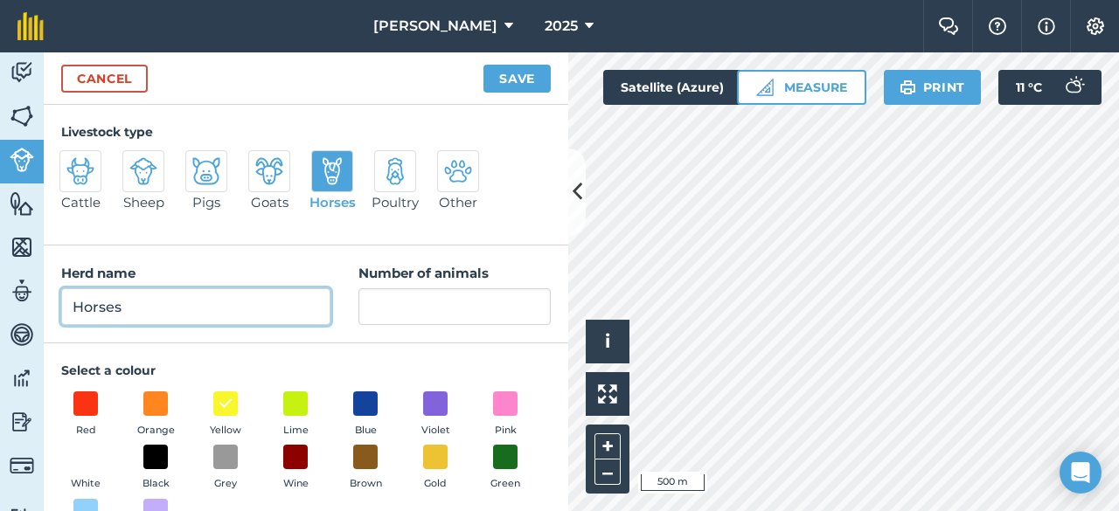
click at [175, 301] on input "Horses" at bounding box center [195, 306] width 269 height 37
type input "H"
type input "Vullens - Mokari"
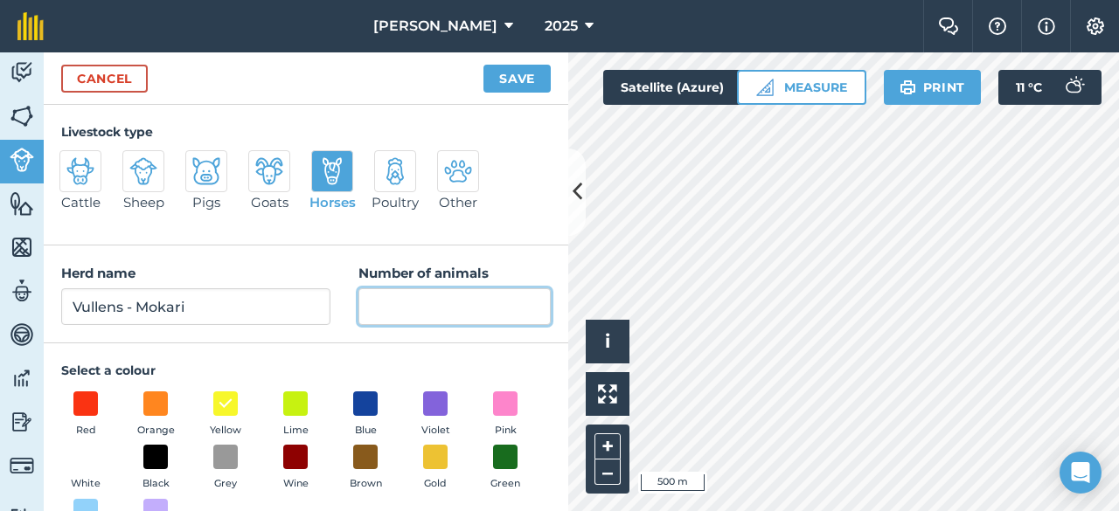
click at [387, 302] on input "Number of animals" at bounding box center [454, 306] width 192 height 37
type input "3"
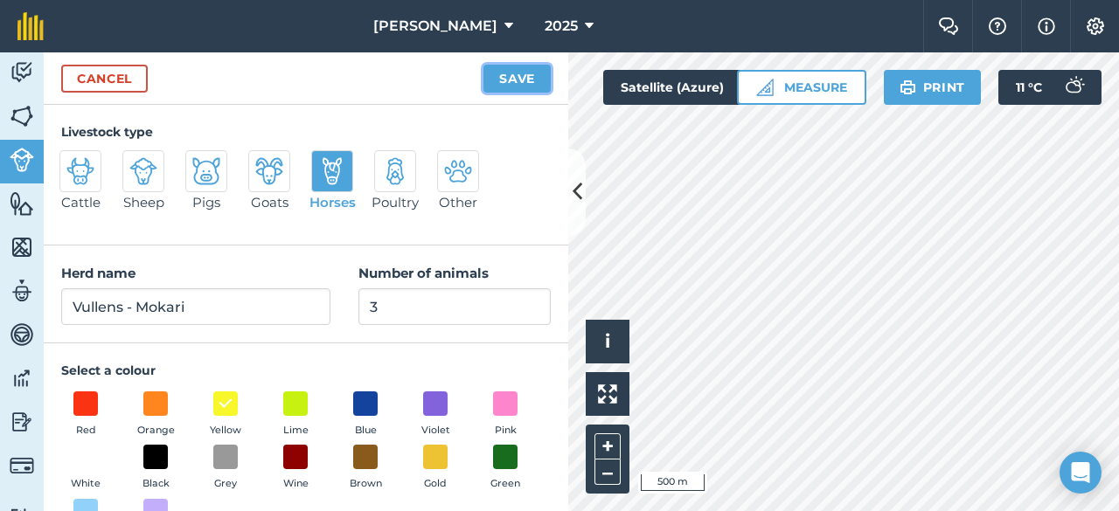
click at [513, 80] on button "Save" at bounding box center [516, 79] width 67 height 28
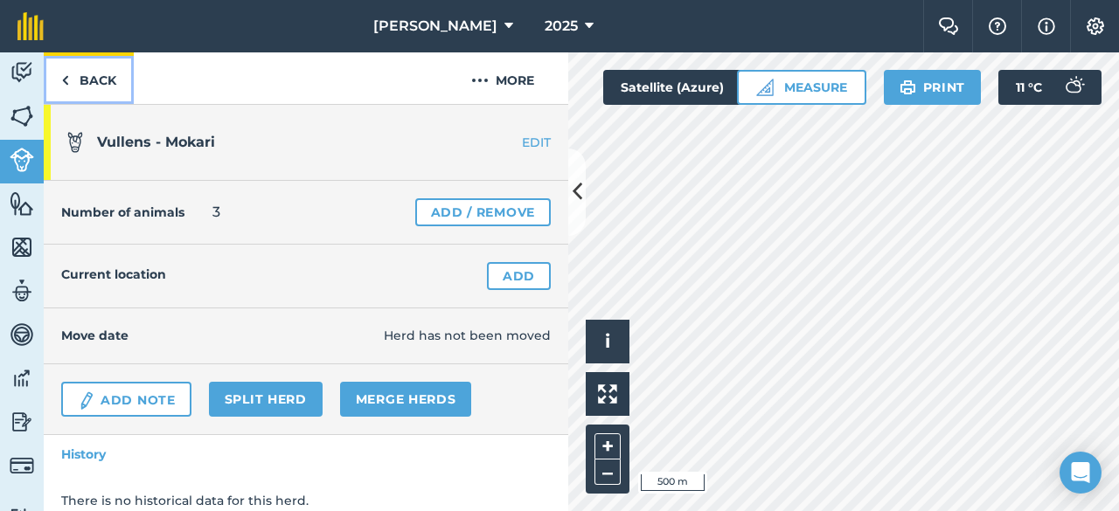
click at [80, 78] on link "Back" at bounding box center [89, 78] width 90 height 52
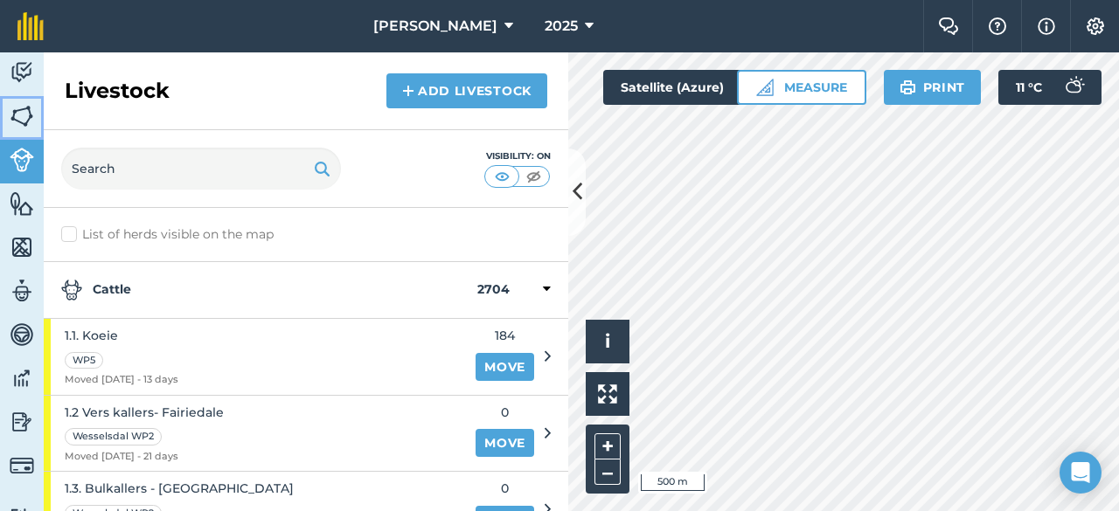
click at [24, 114] on img at bounding box center [22, 116] width 24 height 26
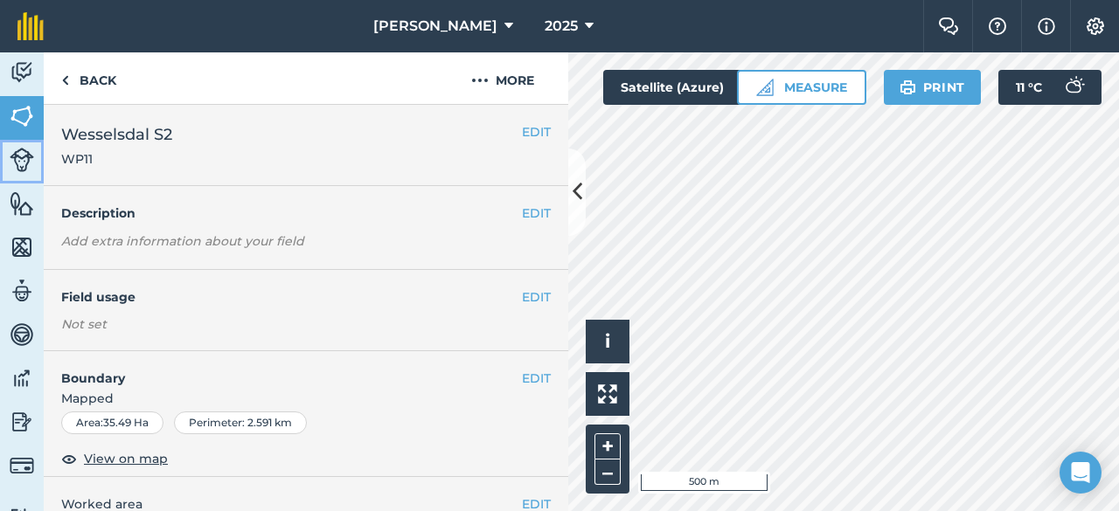
click at [20, 172] on link "Livestock" at bounding box center [22, 162] width 44 height 44
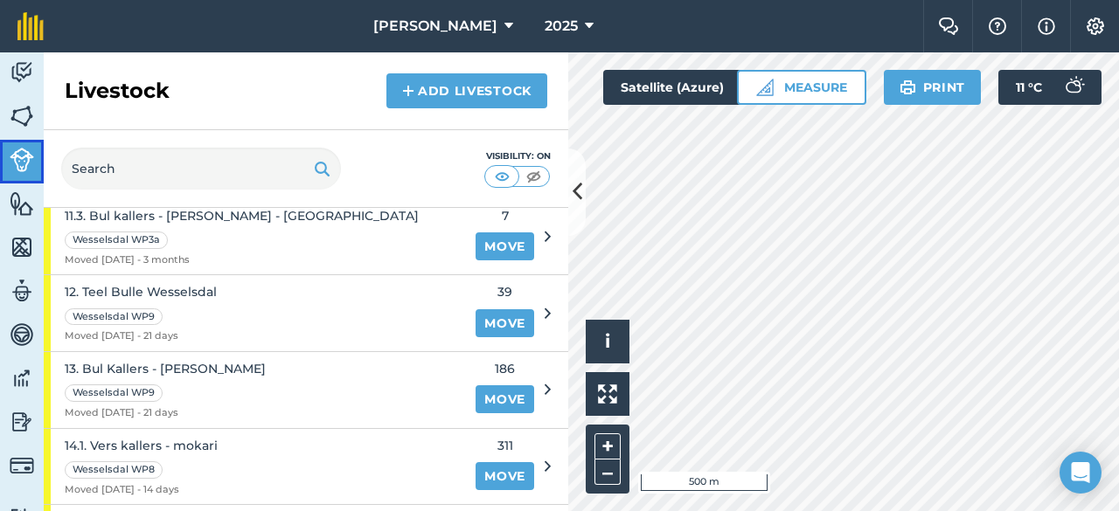
scroll to position [759, 0]
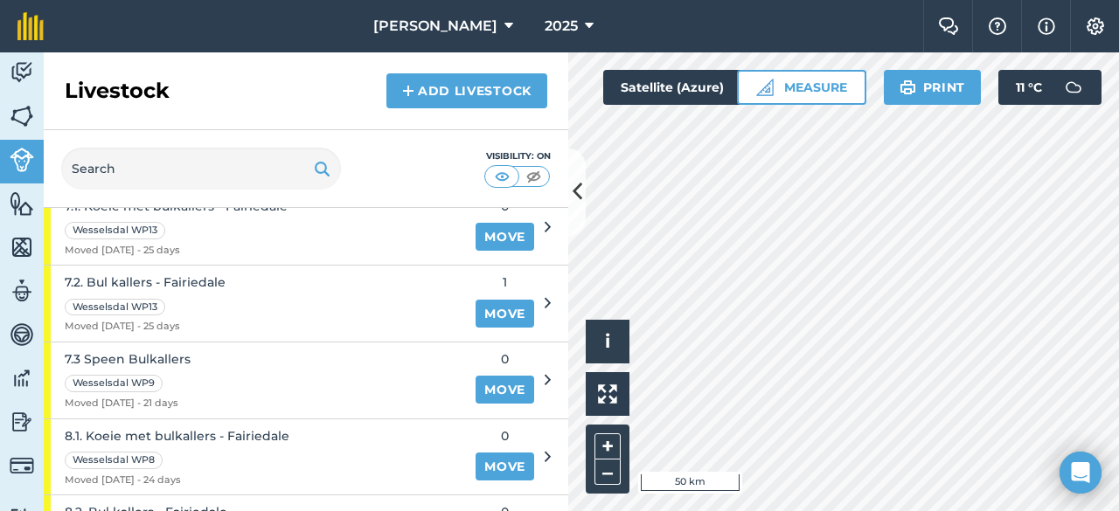
scroll to position [1632, 0]
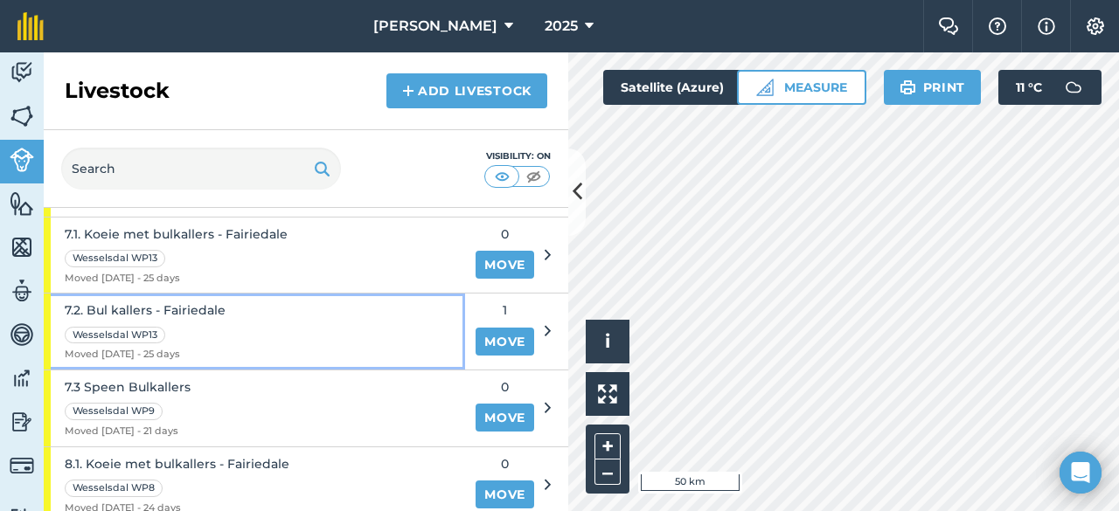
click at [171, 301] on span "7.2. Bul kallers - Fairiedale" at bounding box center [145, 310] width 161 height 19
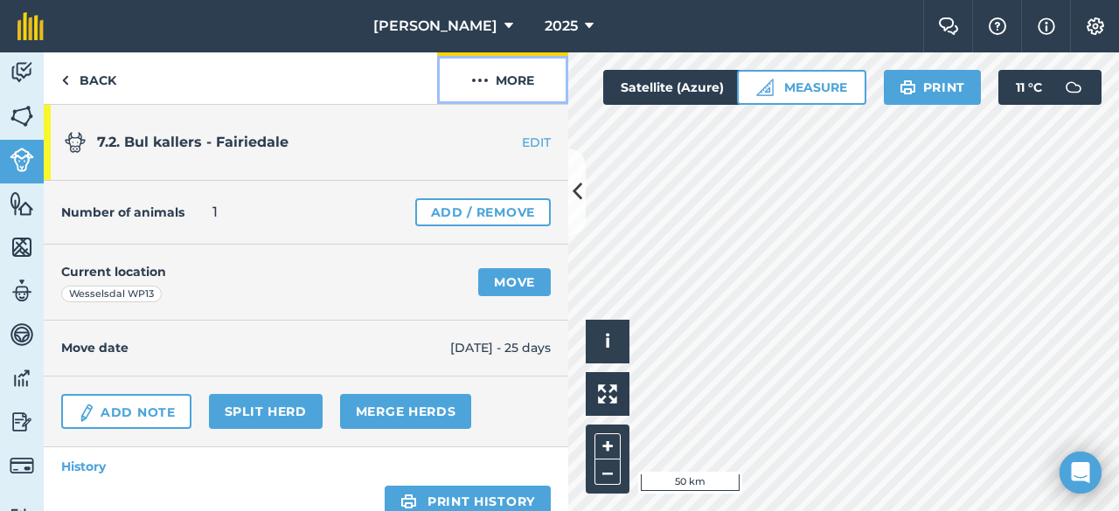
click at [510, 79] on button "More" at bounding box center [502, 78] width 131 height 52
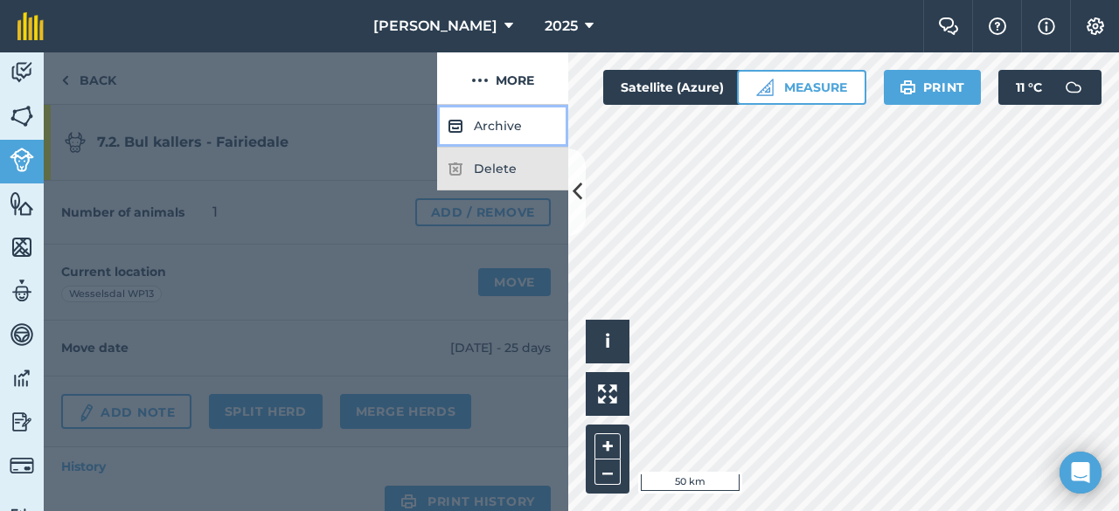
click at [503, 121] on button "Archive" at bounding box center [502, 126] width 131 height 43
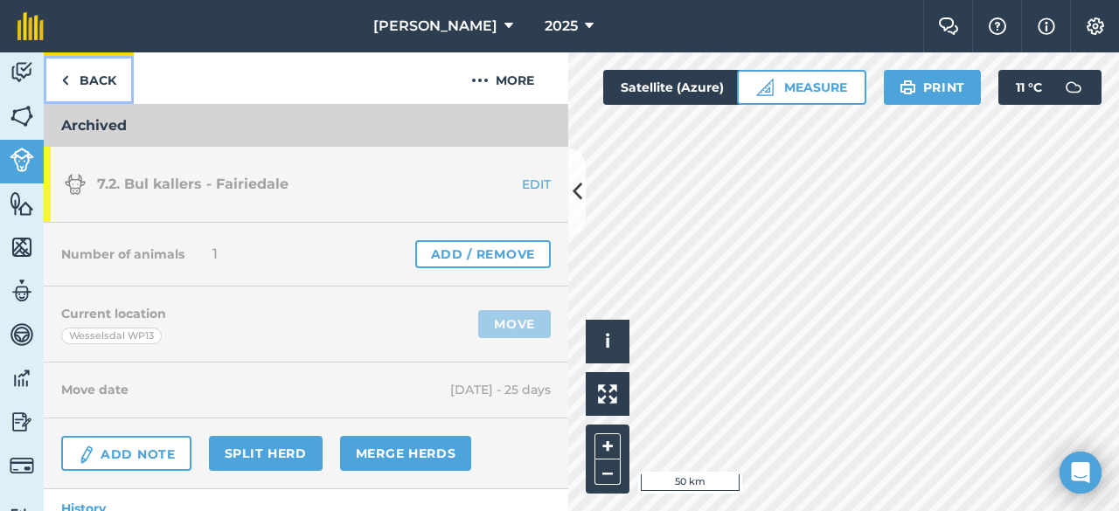
click at [85, 73] on link "Back" at bounding box center [89, 78] width 90 height 52
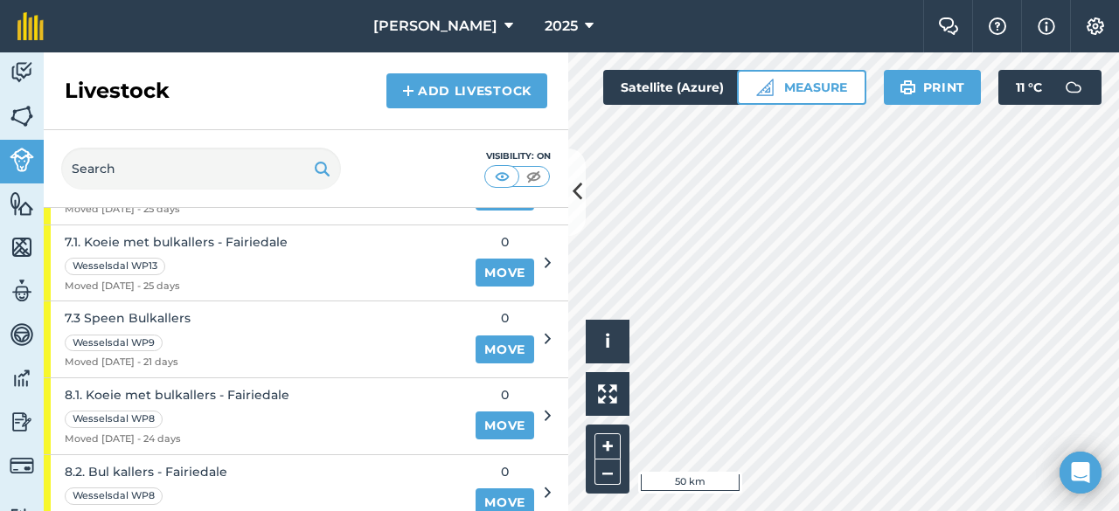
scroll to position [1680, 0]
